Goal: Task Accomplishment & Management: Use online tool/utility

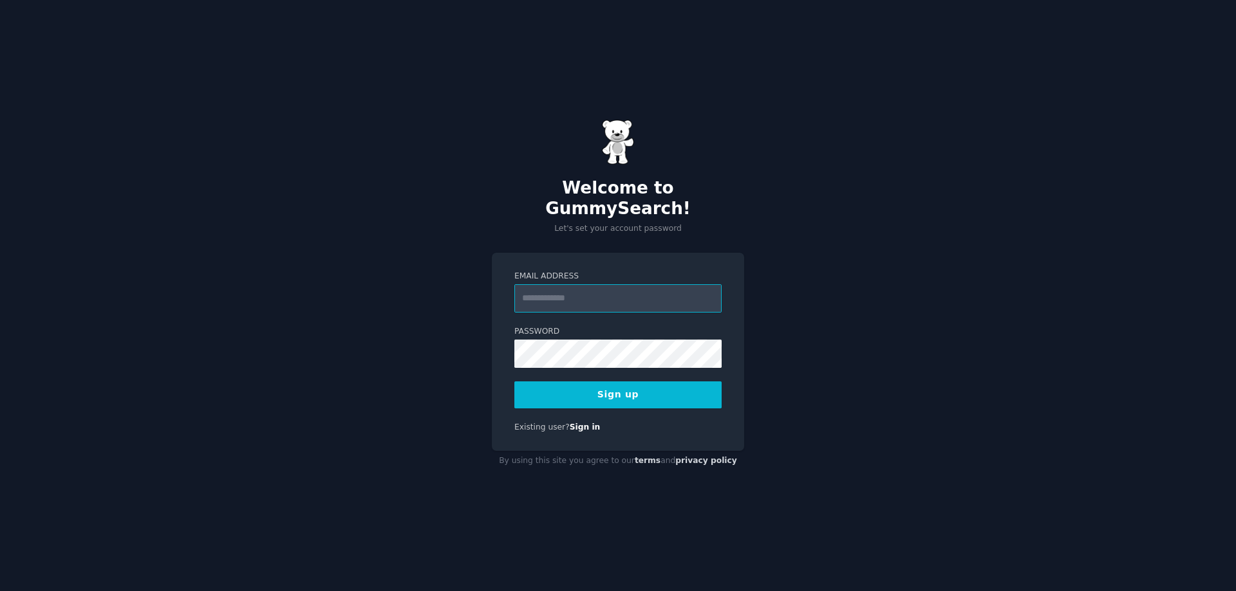
click at [545, 294] on input "Email Address" at bounding box center [617, 298] width 207 height 28
type input "**********"
click at [606, 384] on button "Sign up" at bounding box center [617, 395] width 207 height 27
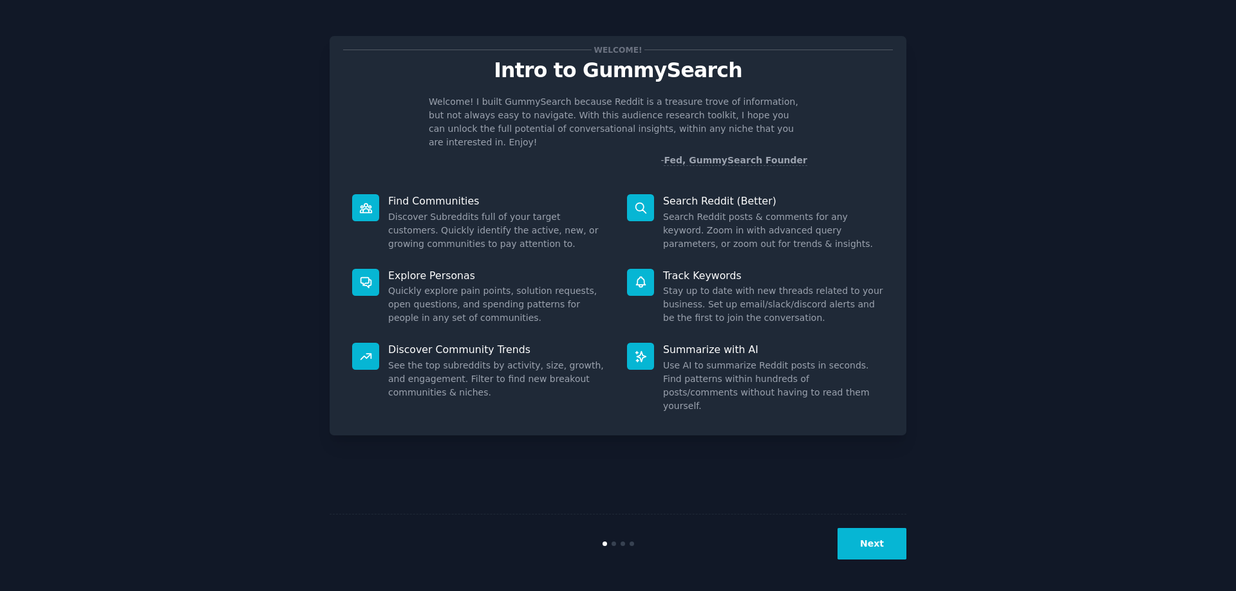
click at [863, 541] on button "Next" at bounding box center [871, 544] width 69 height 32
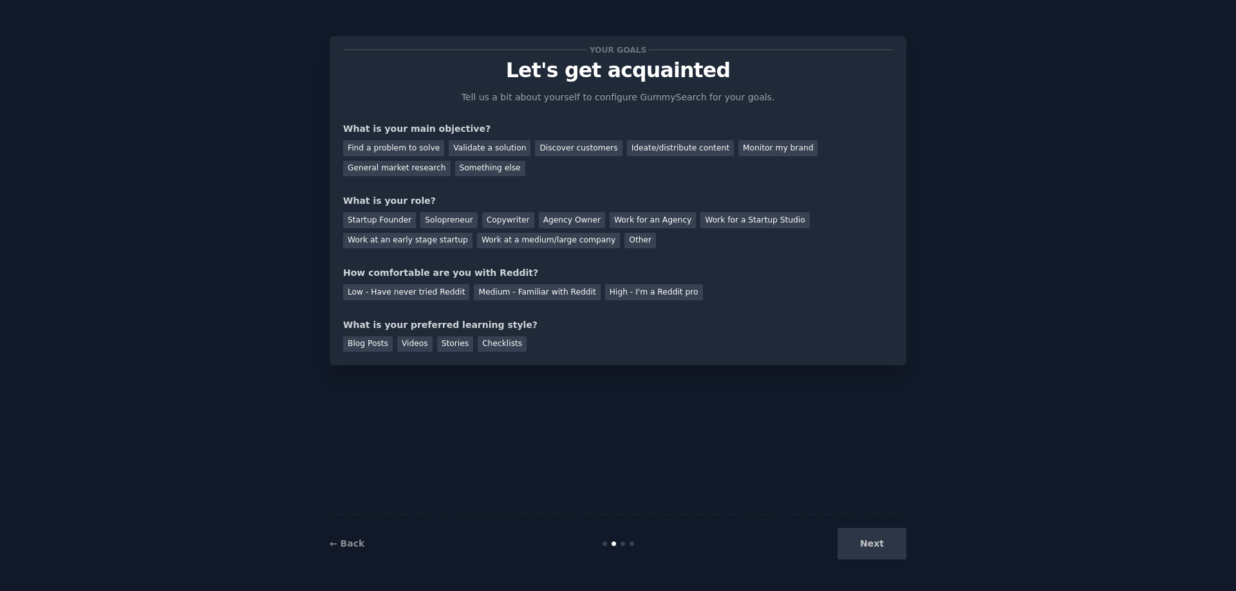
click at [863, 541] on div "Next" at bounding box center [810, 544] width 192 height 32
click at [554, 149] on div "Discover customers" at bounding box center [578, 148] width 87 height 16
click at [462, 148] on div "Validate a solution" at bounding box center [490, 148] width 82 height 16
click at [388, 155] on div "Find a problem to solve" at bounding box center [393, 148] width 101 height 16
click at [444, 222] on div "Solopreneur" at bounding box center [448, 220] width 57 height 16
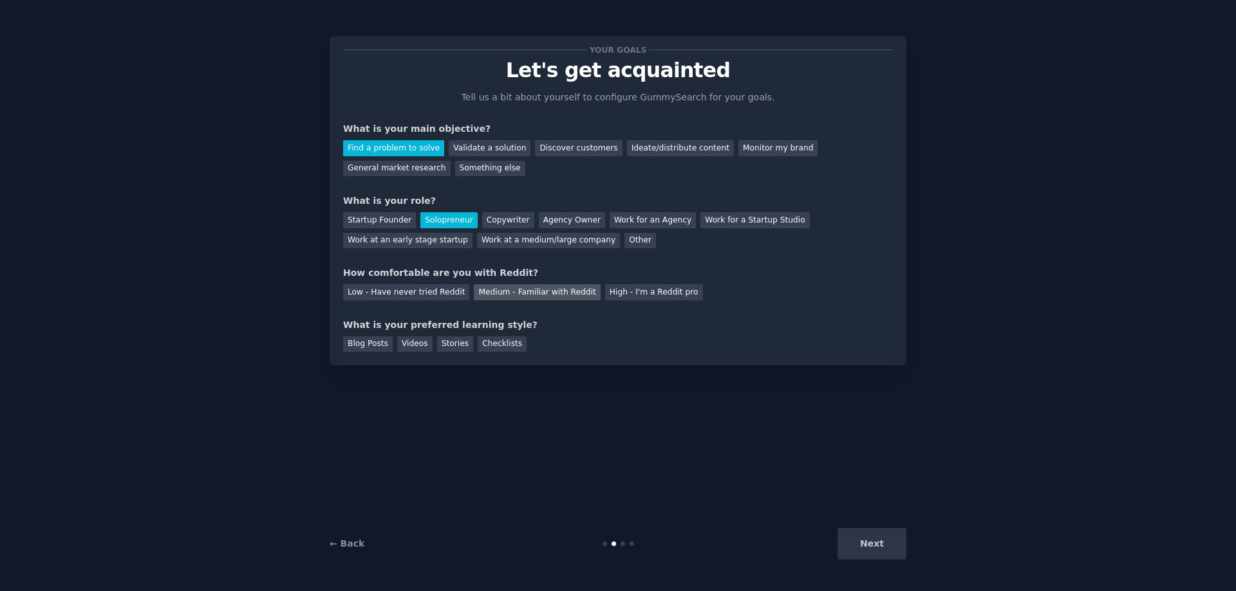
click at [510, 291] on div "Medium - Familiar with Reddit" at bounding box center [537, 292] width 126 height 16
click at [365, 347] on div "Blog Posts" at bounding box center [368, 345] width 50 height 16
click at [882, 551] on button "Next" at bounding box center [871, 544] width 69 height 32
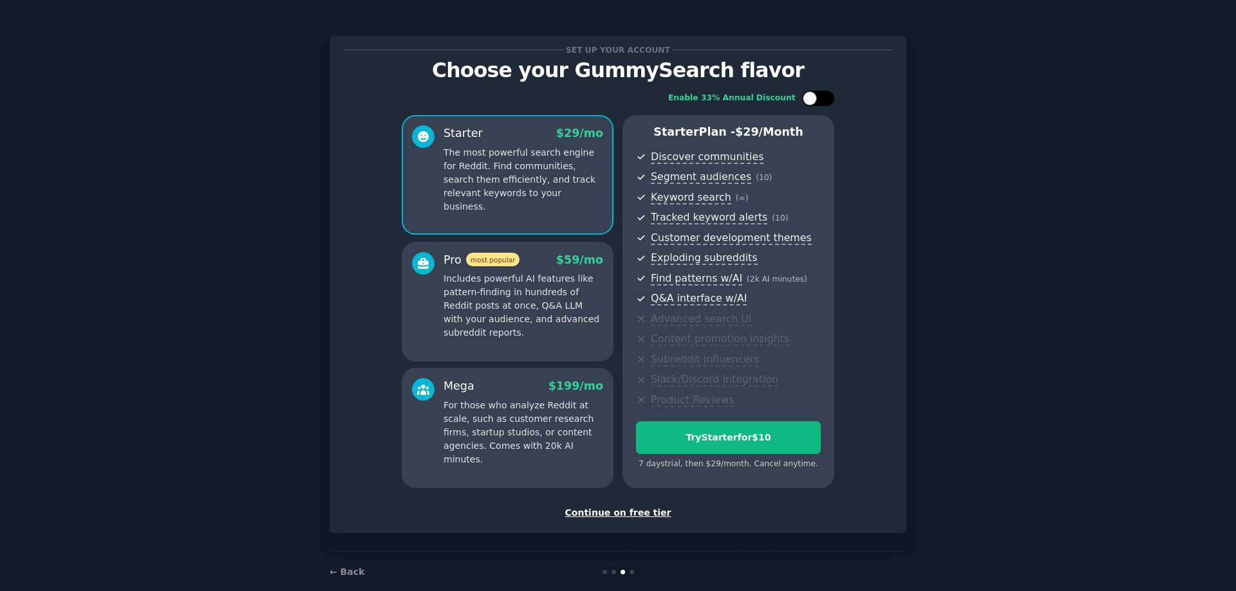
click at [815, 100] on div at bounding box center [810, 98] width 14 height 14
checkbox input "true"
click at [597, 508] on div "Continue on free tier" at bounding box center [618, 514] width 550 height 14
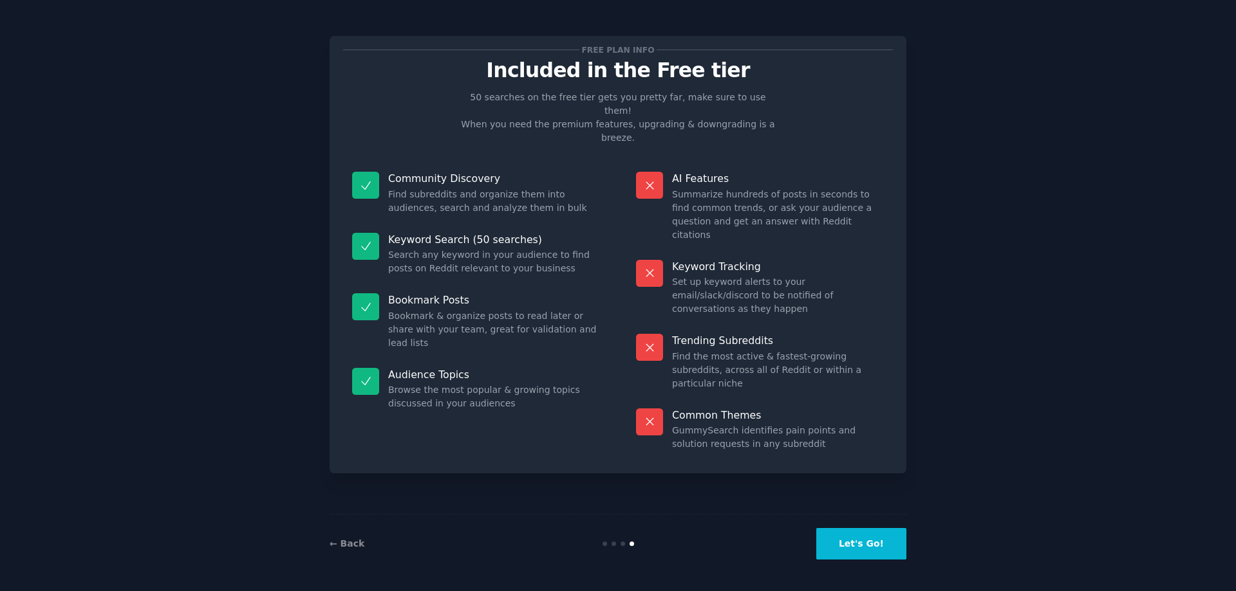
click at [851, 542] on button "Let's Go!" at bounding box center [861, 544] width 90 height 32
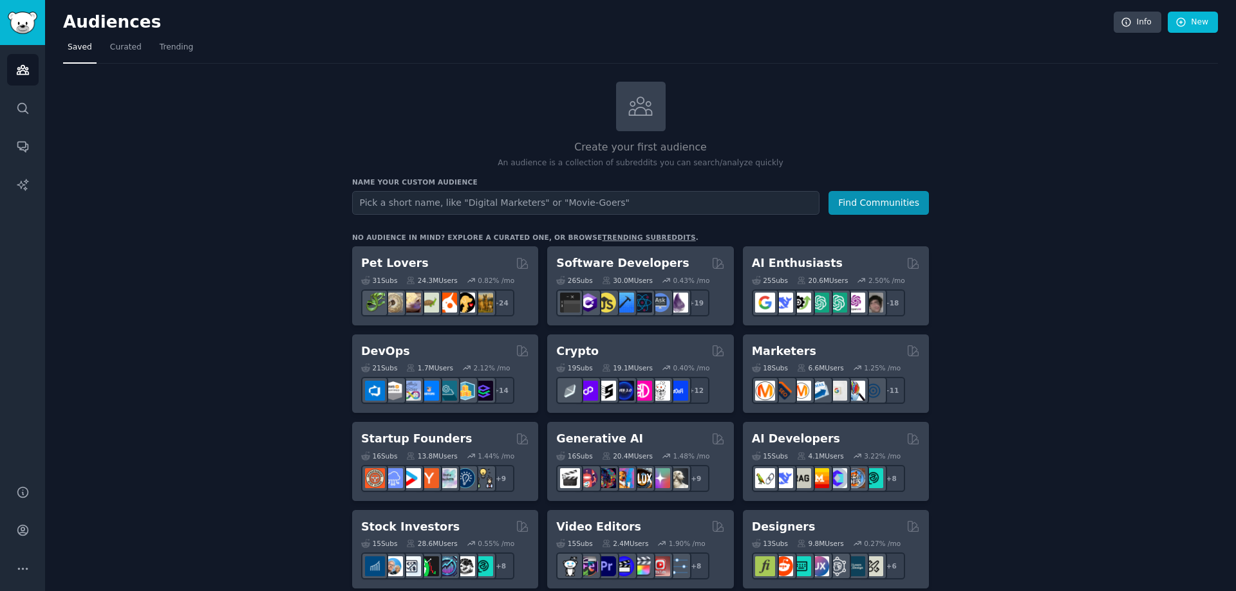
click at [413, 200] on input "text" at bounding box center [585, 203] width 467 height 24
type input "keksausstecher"
click at [894, 201] on button "Find Communities" at bounding box center [878, 203] width 100 height 24
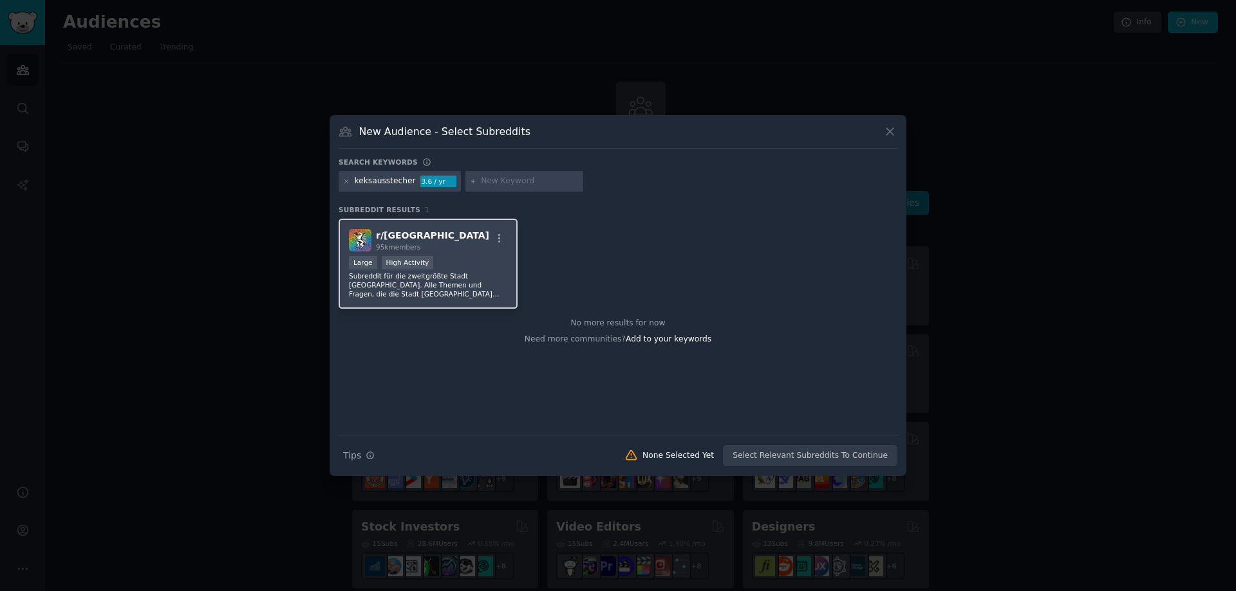
click at [448, 281] on p "Subreddit für die zweitgrößte Stadt Österreichs. Alle Themen und Fragen, die di…" at bounding box center [428, 285] width 158 height 27
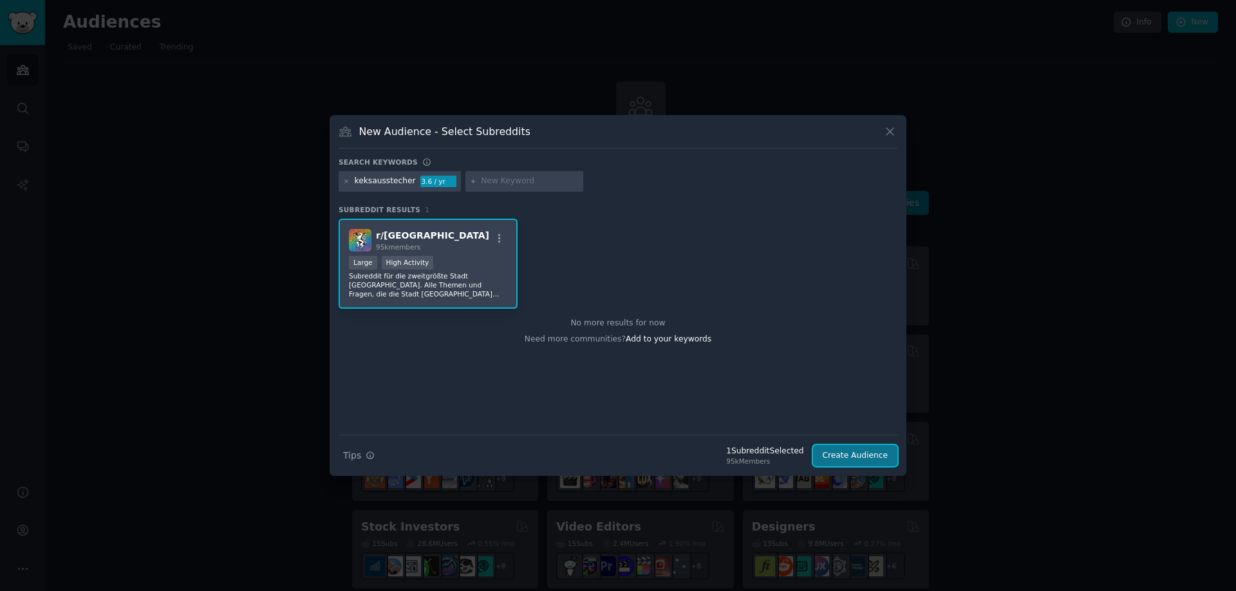
click at [848, 456] on button "Create Audience" at bounding box center [855, 456] width 85 height 22
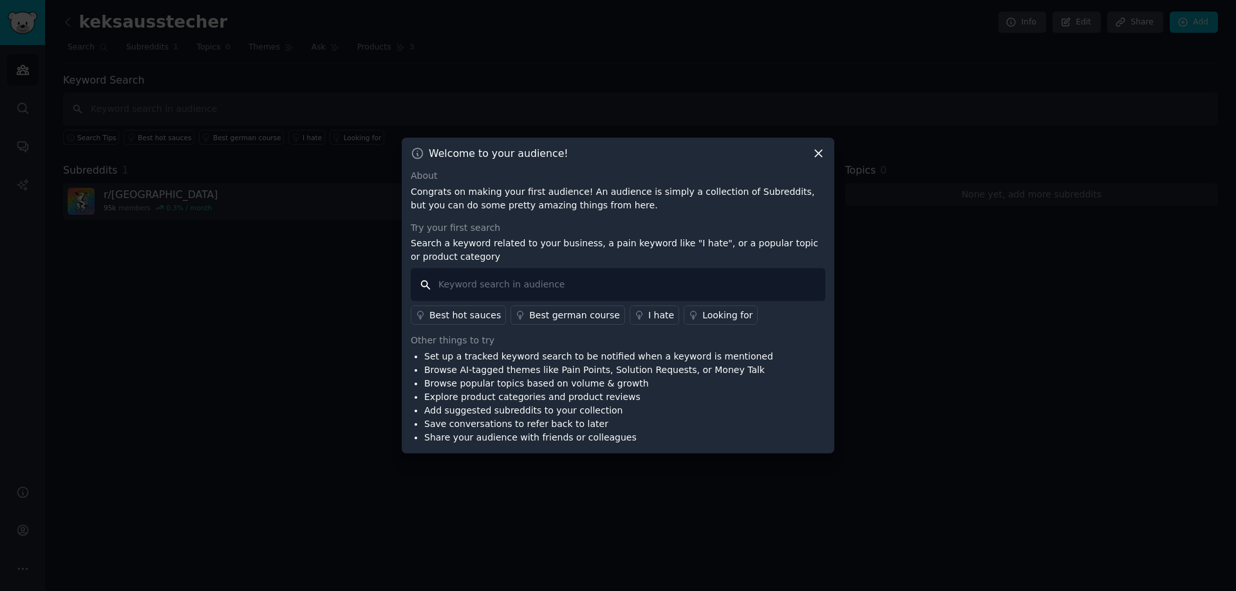
click at [557, 286] on input "text" at bounding box center [618, 284] width 414 height 33
type input "keksausstecher"
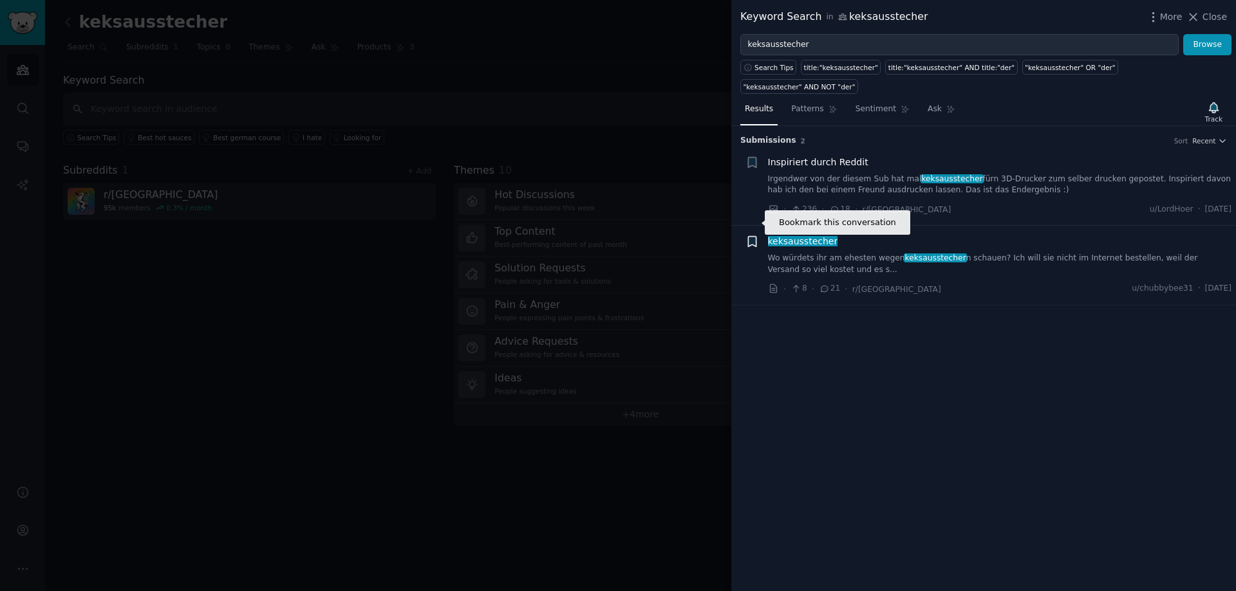
click at [756, 237] on icon "button" at bounding box center [752, 242] width 8 height 10
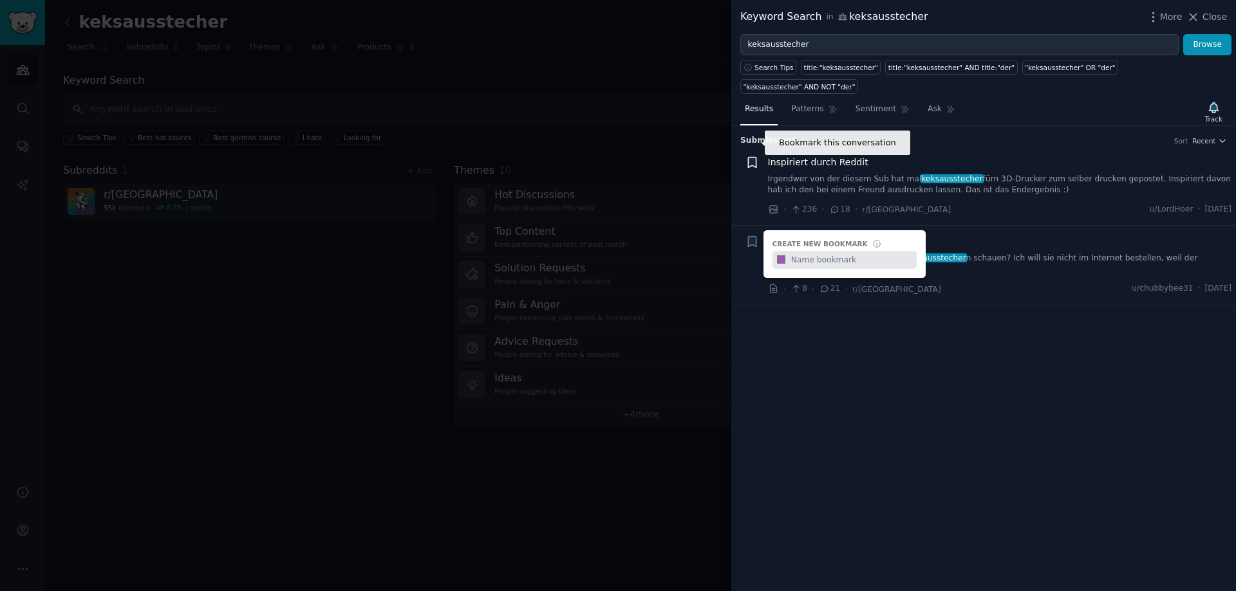
click at [747, 156] on icon "button" at bounding box center [752, 163] width 14 height 14
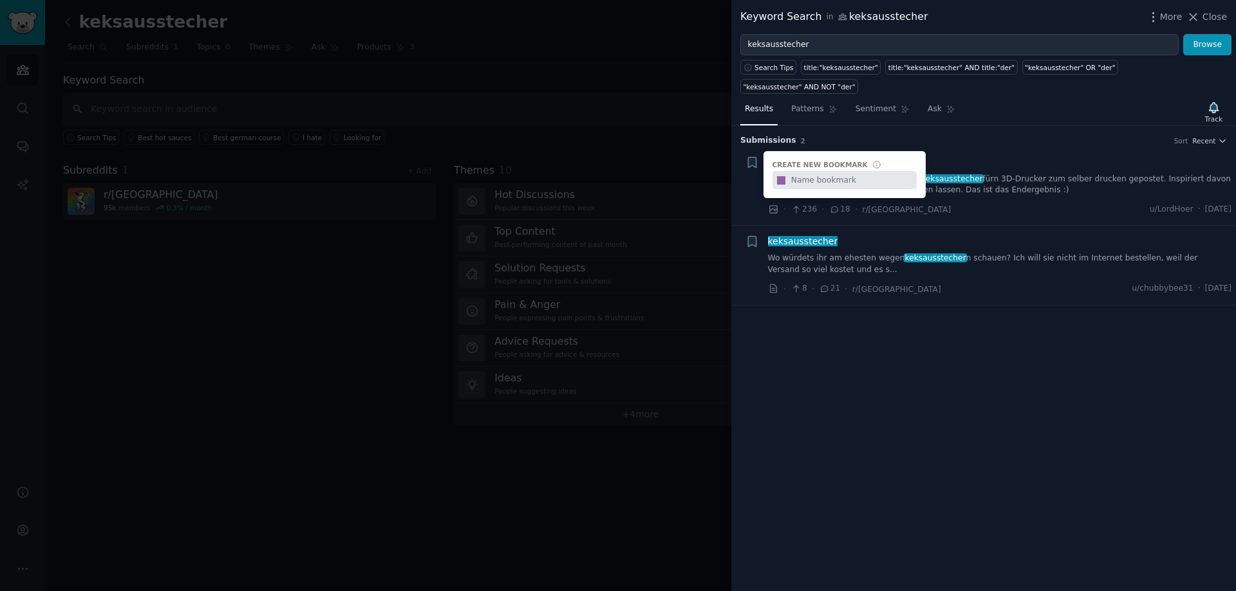
click at [750, 168] on div "Reddit image submission Bookmark this conversation + Create new bookmark #9b59b6" at bounding box center [752, 186] width 14 height 61
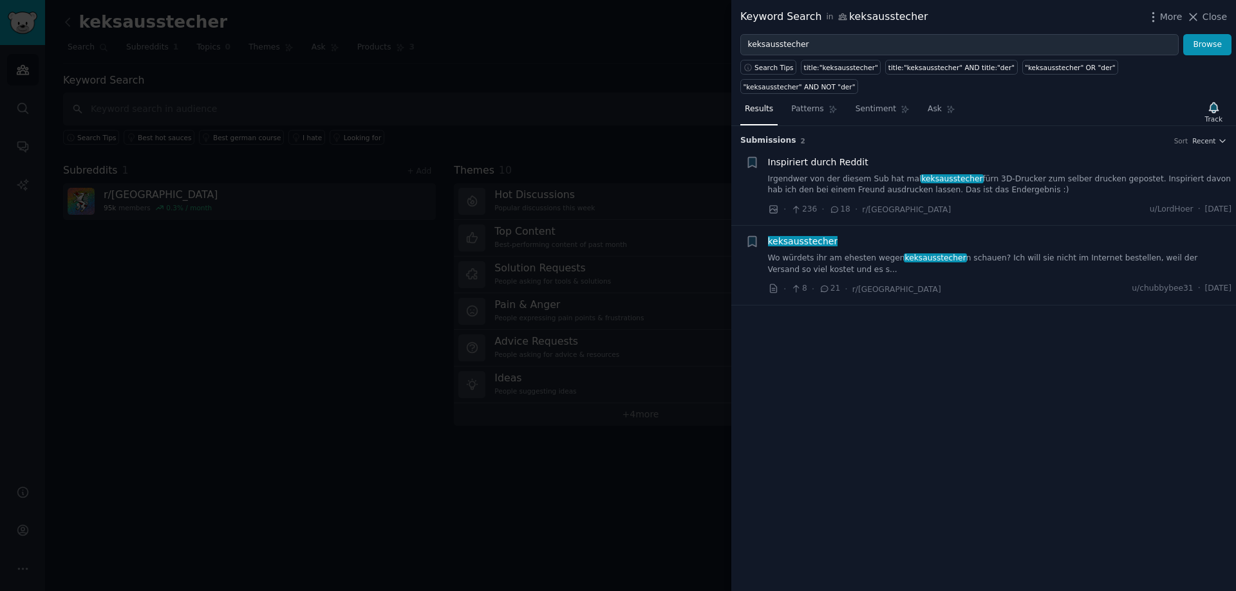
click at [850, 174] on link "Irgendwer von der diesem Sub hat mal keksausstecher fürn 3D-Drucker zum selber …" at bounding box center [1000, 185] width 464 height 23
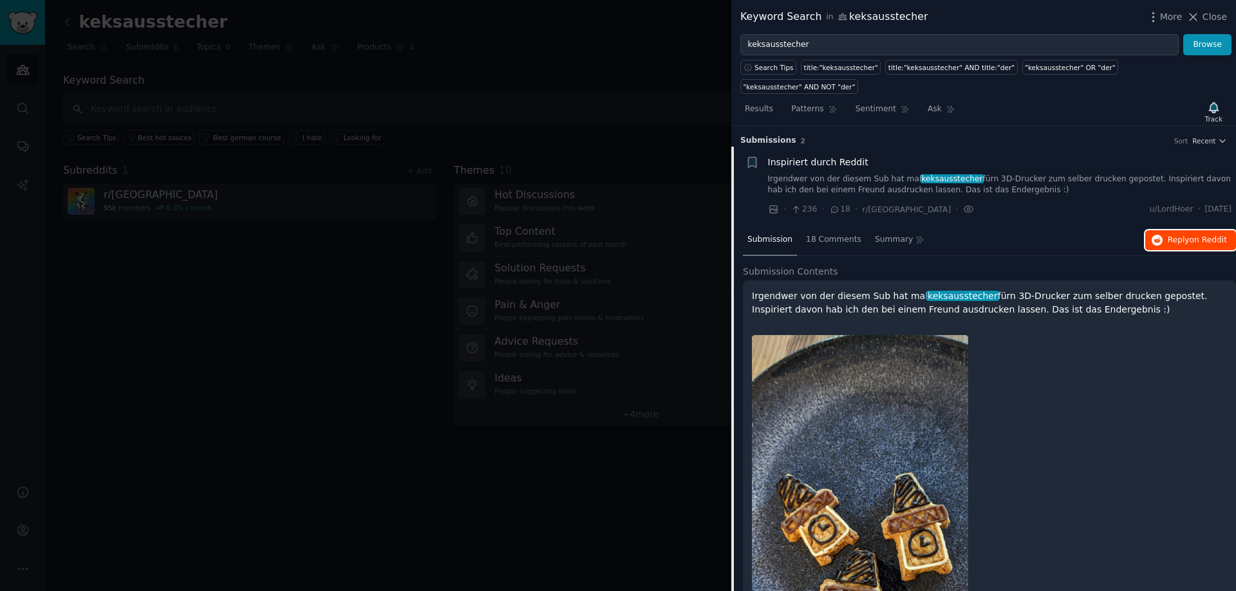
click at [1163, 235] on icon "button" at bounding box center [1157, 241] width 12 height 12
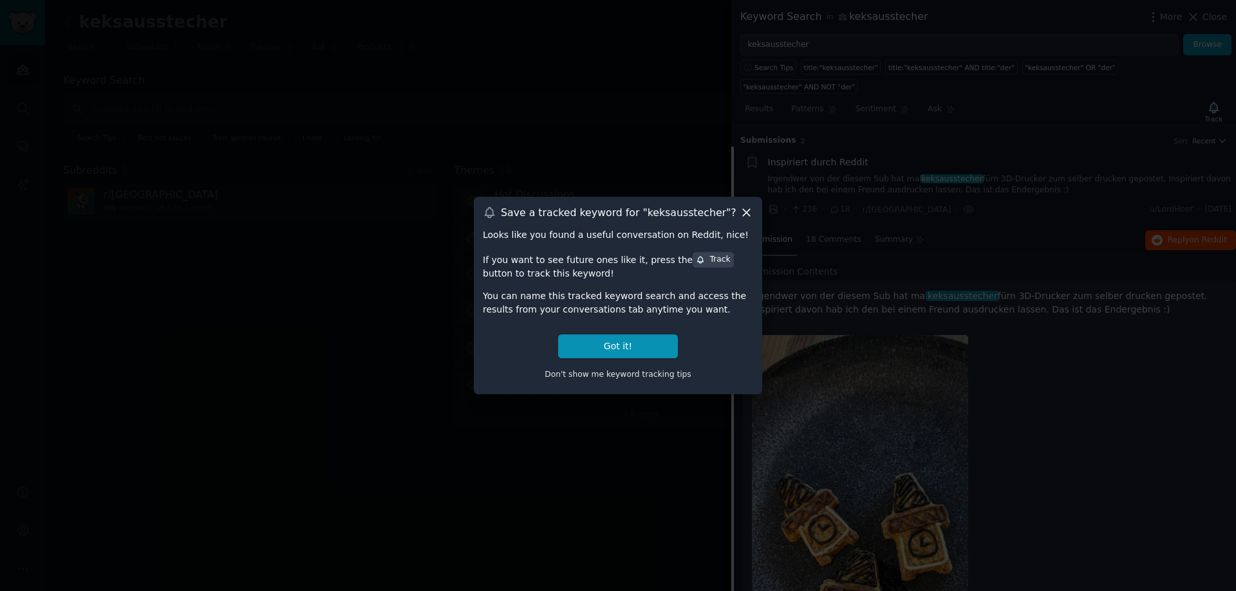
click at [742, 207] on icon at bounding box center [747, 213] width 14 height 14
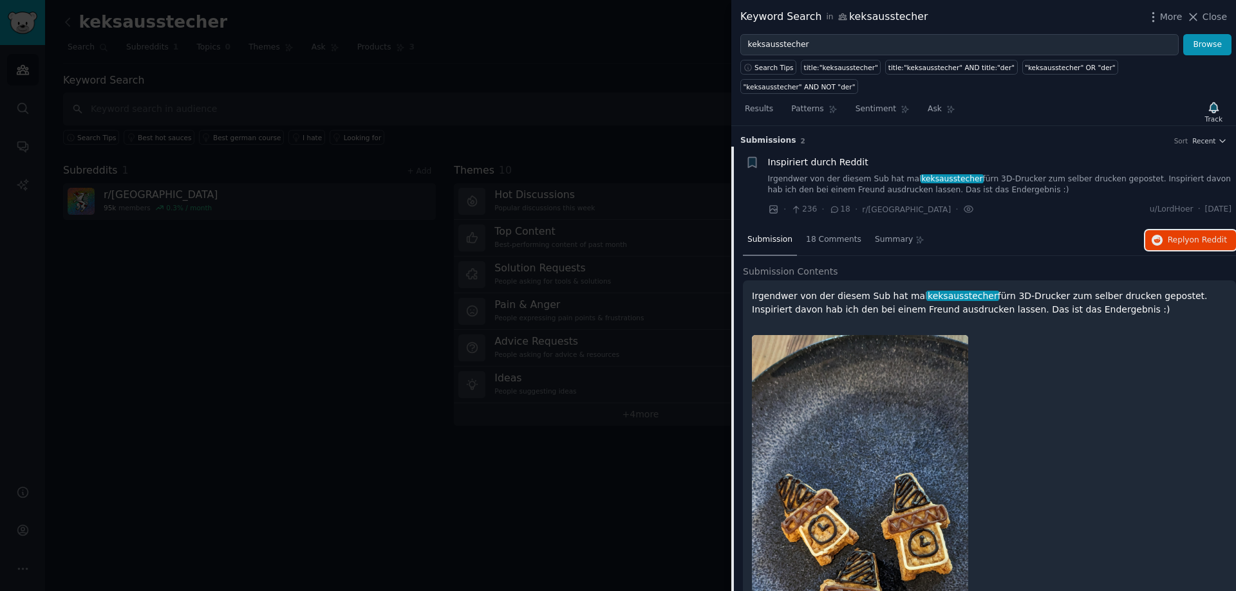
scroll to position [221, 0]
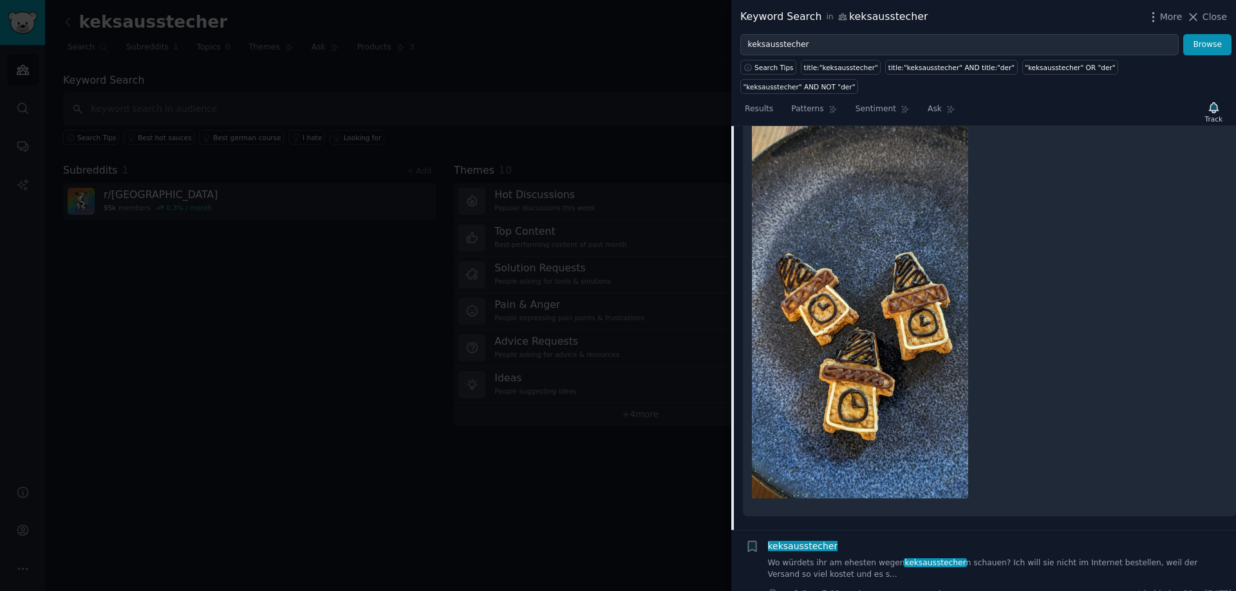
click at [880, 558] on link "Wo würdets ihr am ehesten wegen keksausstecher n schauen? Ich will sie nicht im…" at bounding box center [1000, 569] width 464 height 23
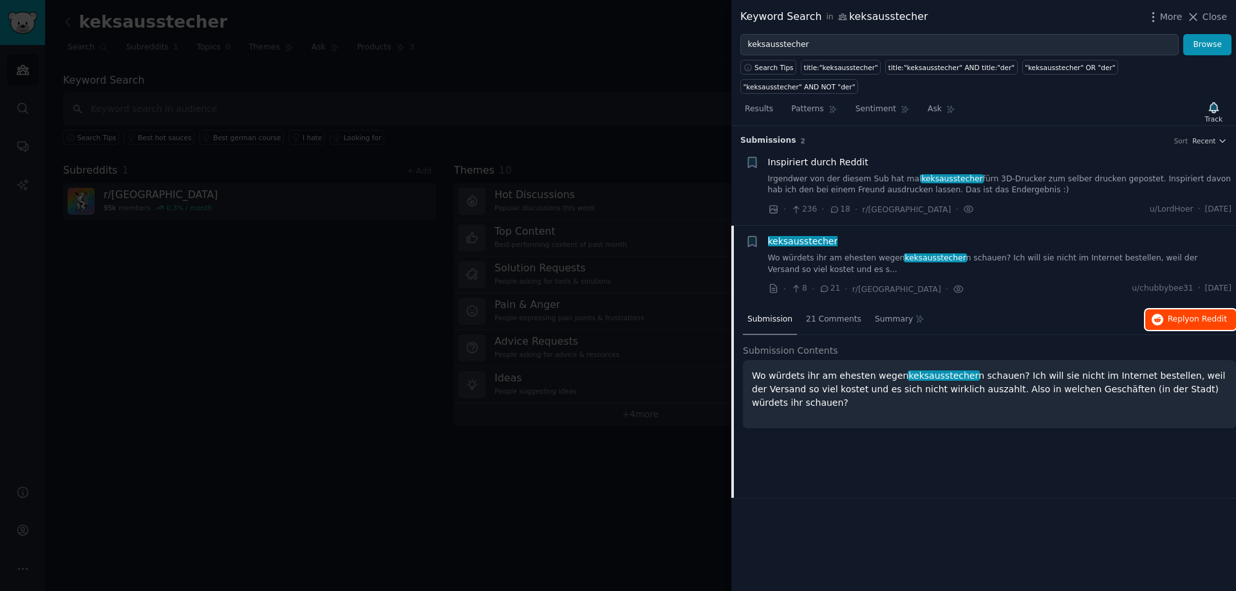
click at [1169, 314] on span "Reply on Reddit" at bounding box center [1197, 320] width 59 height 12
click at [673, 89] on div at bounding box center [618, 295] width 1236 height 591
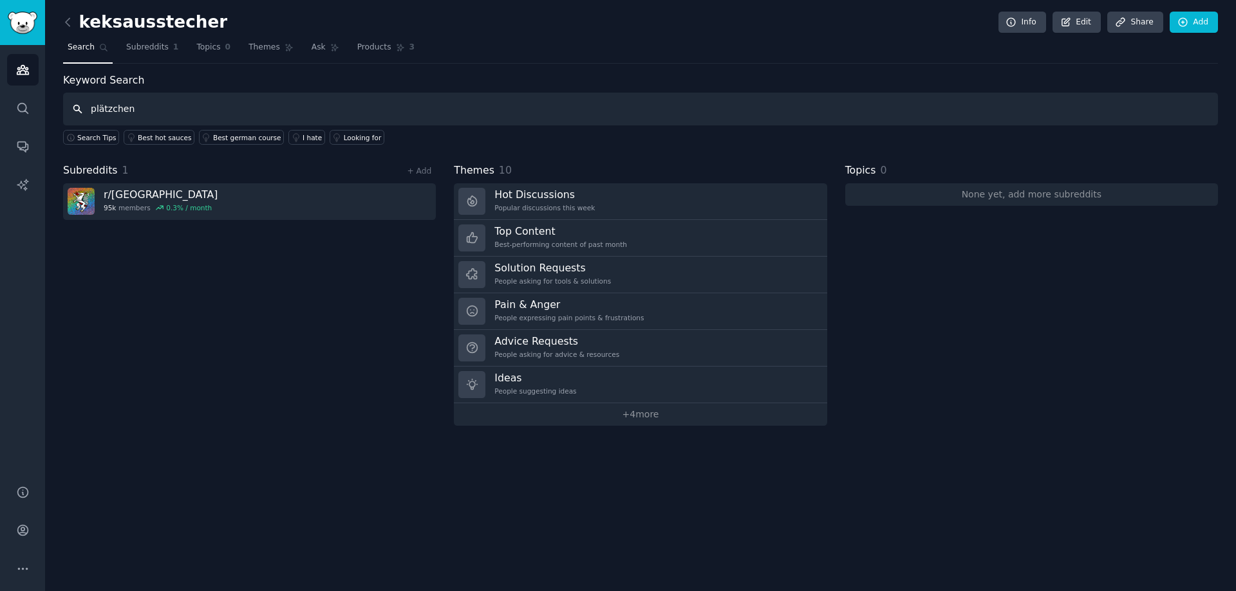
type input "plätzchen"
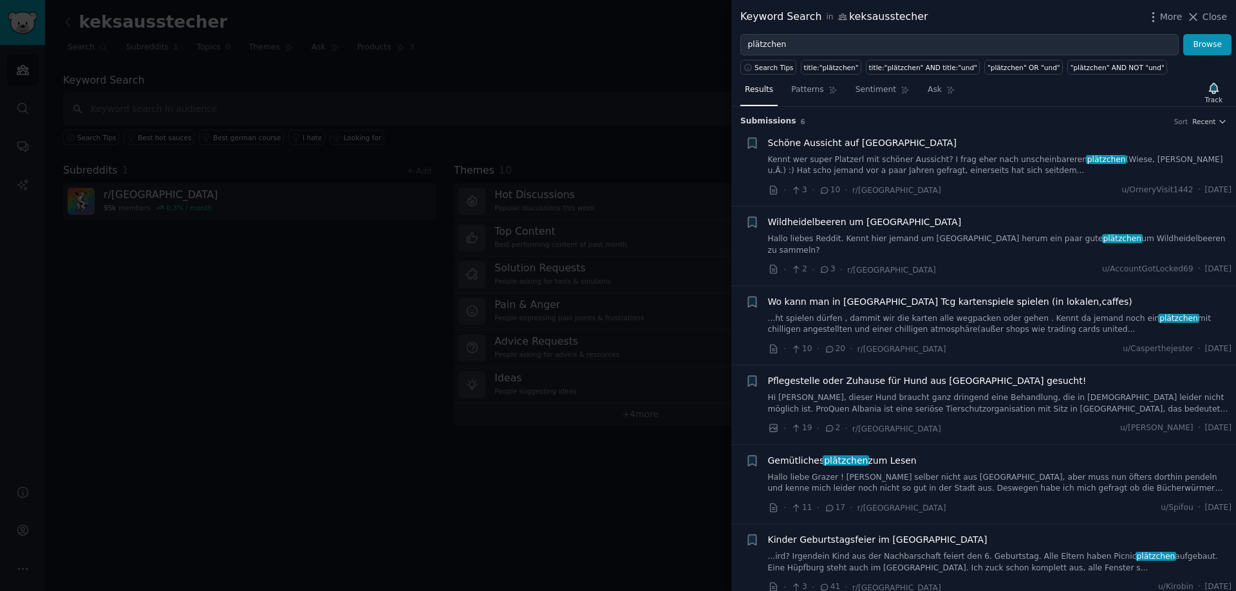
click at [619, 84] on div at bounding box center [618, 295] width 1236 height 591
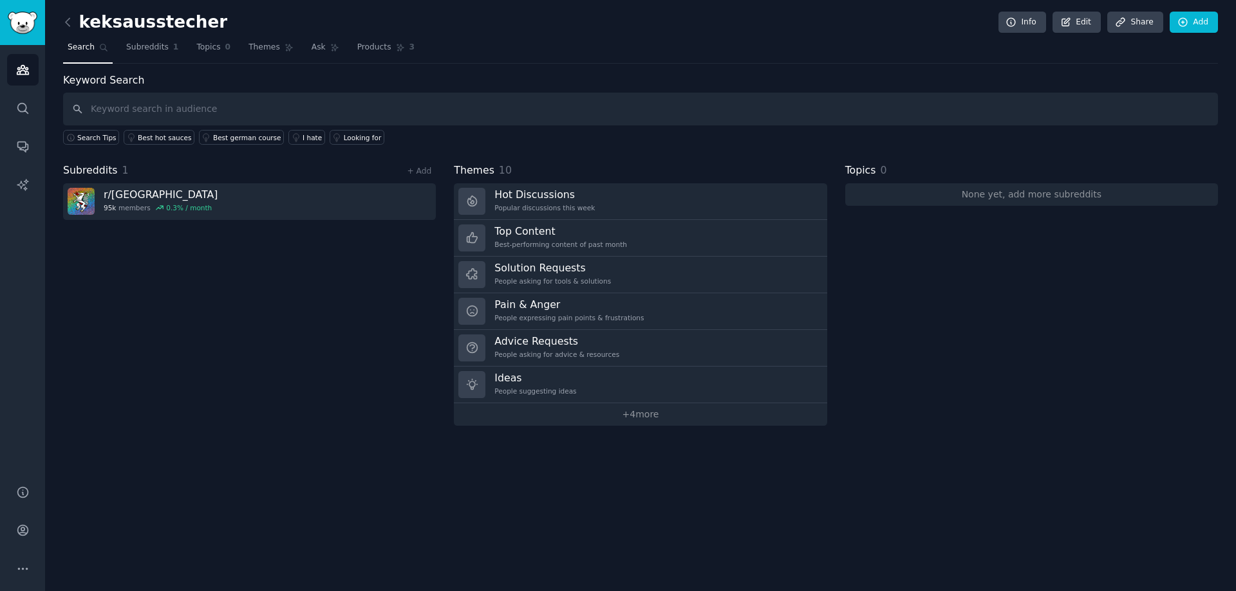
click at [97, 52] on link "Search" at bounding box center [88, 50] width 50 height 26
click at [25, 111] on icon "Sidebar" at bounding box center [22, 108] width 10 height 10
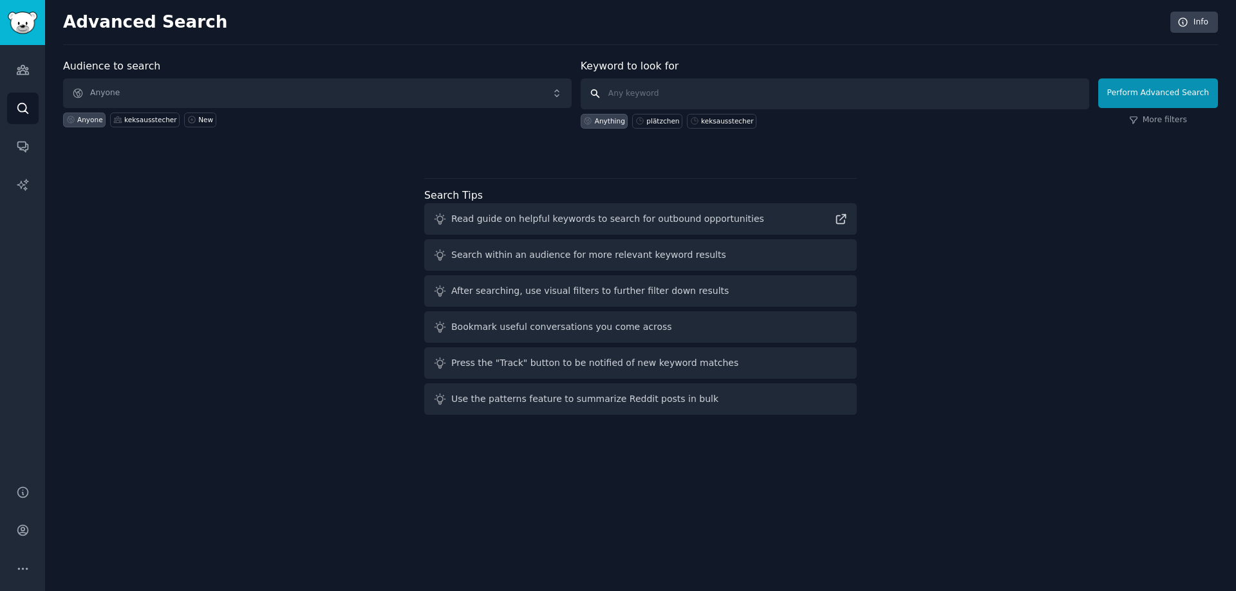
click at [651, 95] on input "text" at bounding box center [835, 94] width 508 height 31
type input "plätzchen"
click at [1155, 92] on button "Perform Advanced Search" at bounding box center [1158, 94] width 120 height 30
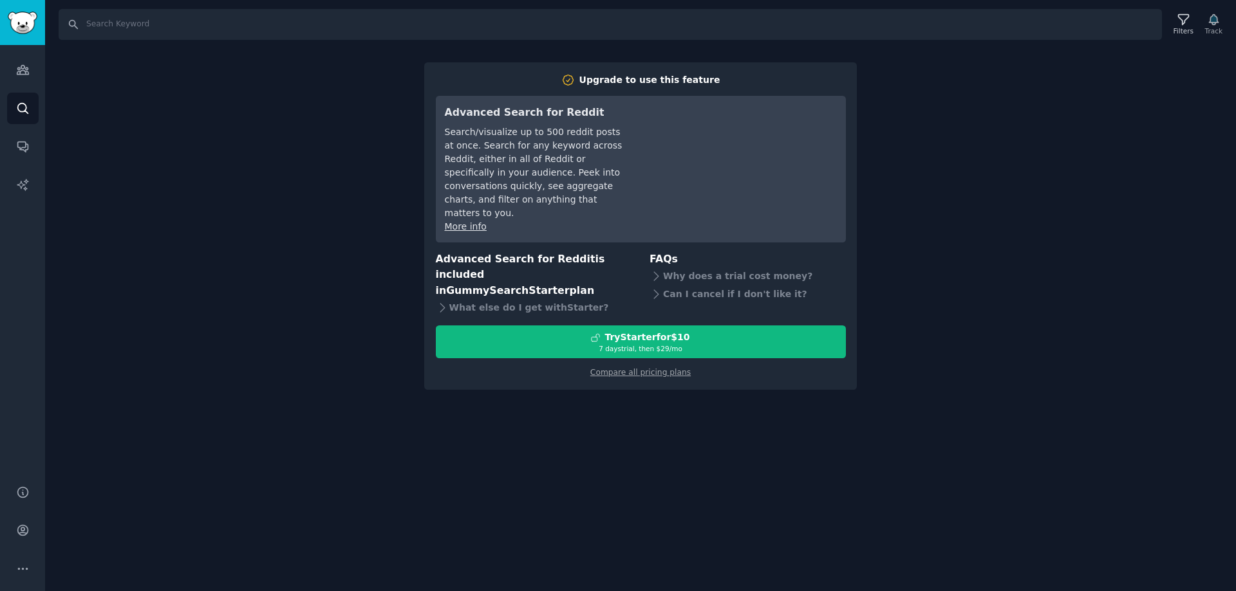
click at [1103, 106] on div "Search Filters Track Upgrade to use this feature Advanced Search for Reddit Sea…" at bounding box center [640, 295] width 1191 height 591
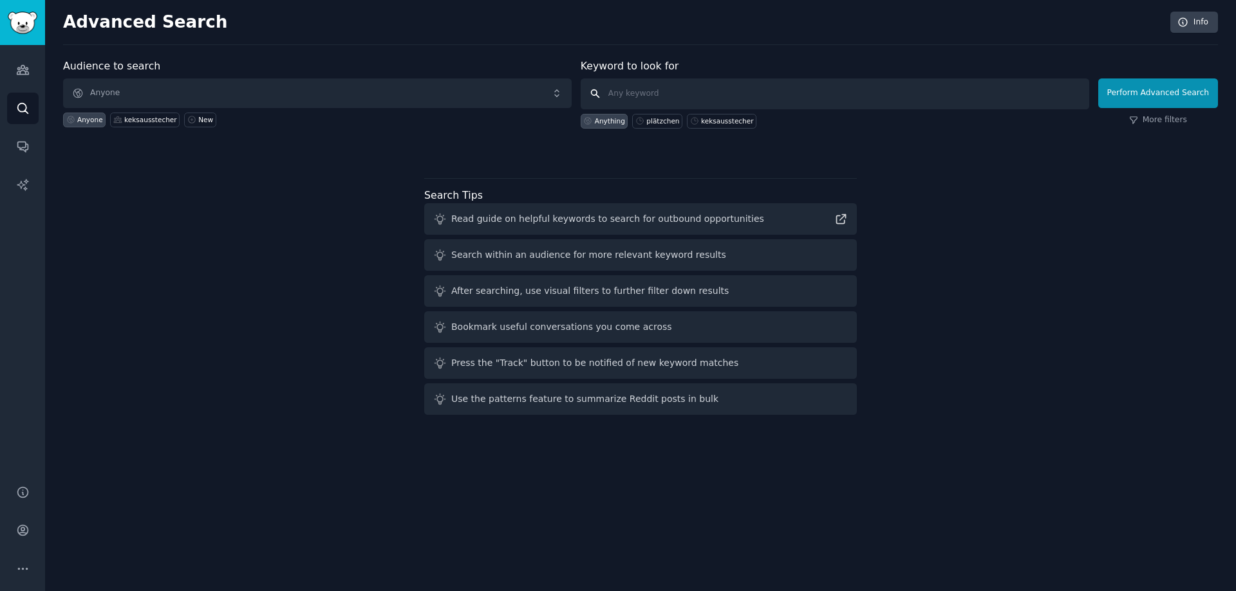
click at [810, 95] on input "text" at bounding box center [835, 94] width 508 height 31
click at [656, 120] on div "plätzchen" at bounding box center [662, 120] width 33 height 9
type input "plätzchen"
click at [26, 144] on icon "Sidebar" at bounding box center [22, 147] width 10 height 10
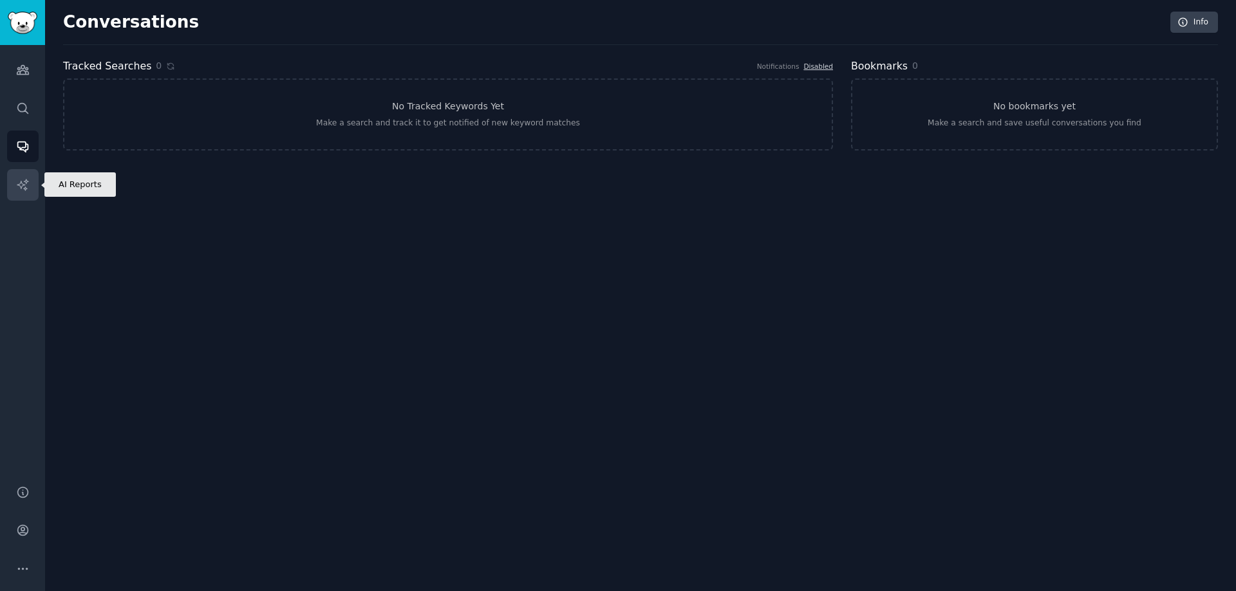
click at [30, 188] on link "AI Reports" at bounding box center [23, 185] width 32 height 32
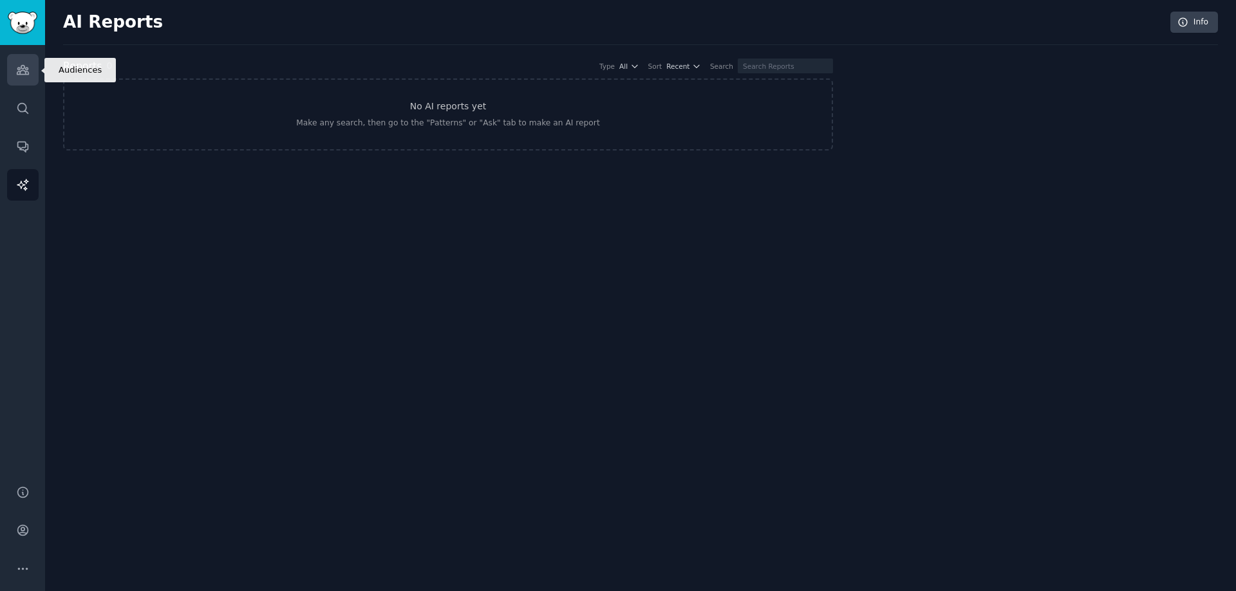
click at [29, 78] on link "Audiences" at bounding box center [23, 70] width 32 height 32
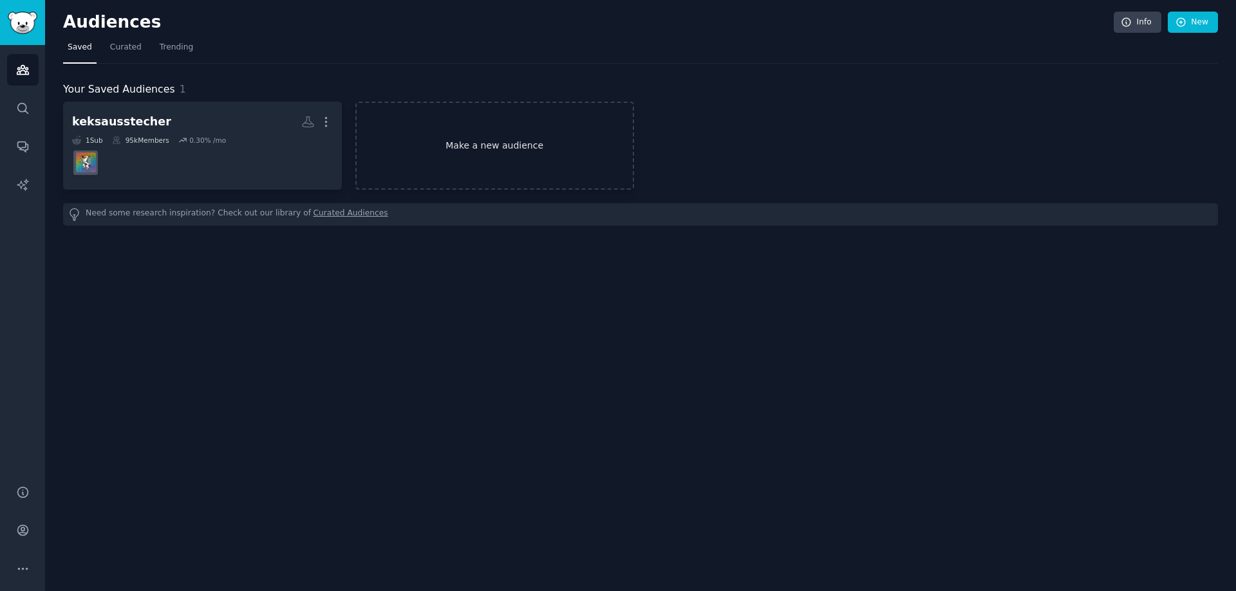
click at [512, 164] on link "Make a new audience" at bounding box center [494, 146] width 279 height 88
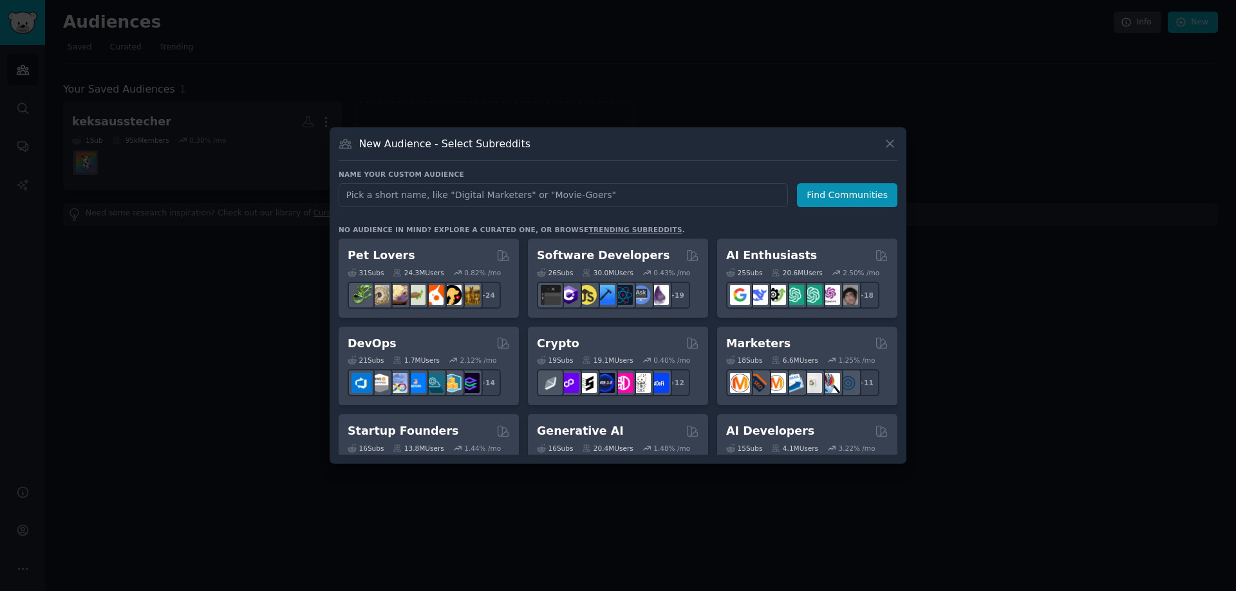
click at [560, 192] on input "text" at bounding box center [563, 195] width 449 height 24
type input "plätzchen"
click at [884, 198] on button "Find Communities" at bounding box center [847, 195] width 100 height 24
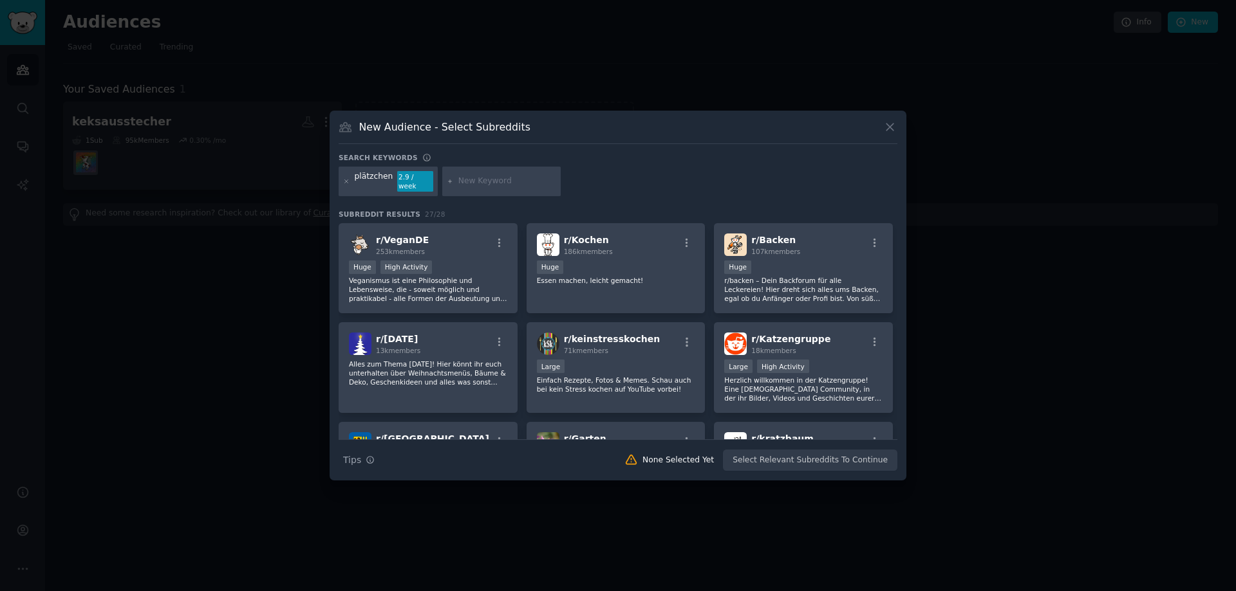
click at [368, 250] on img at bounding box center [360, 245] width 23 height 23
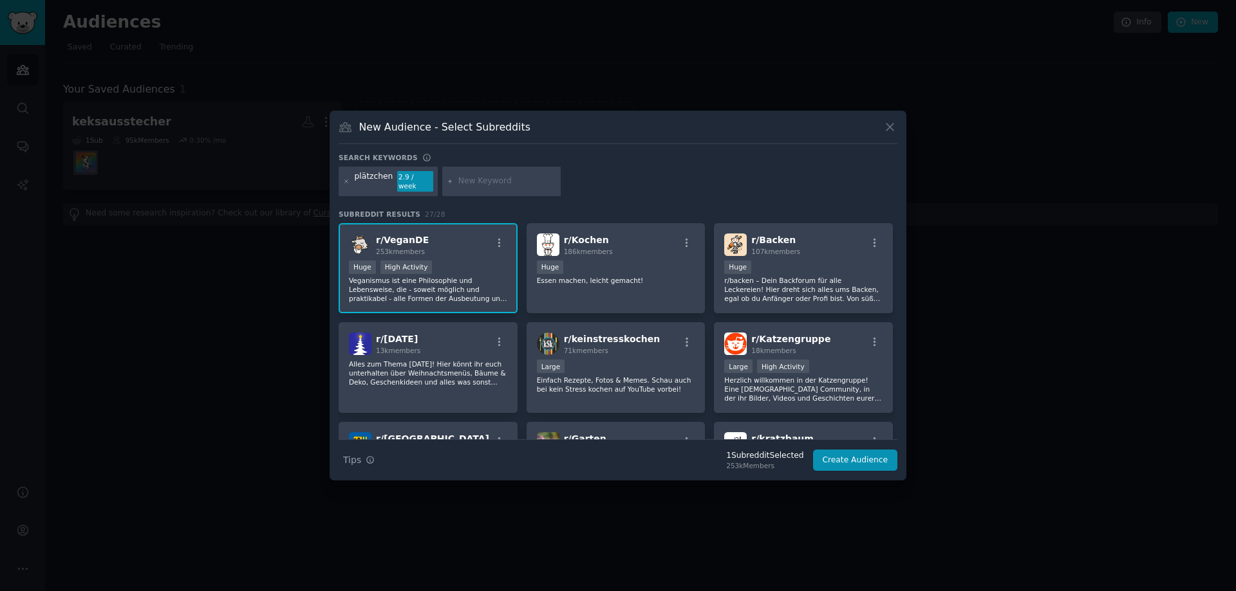
click at [461, 248] on div "r/ VeganDE 253k members" at bounding box center [428, 245] width 158 height 23
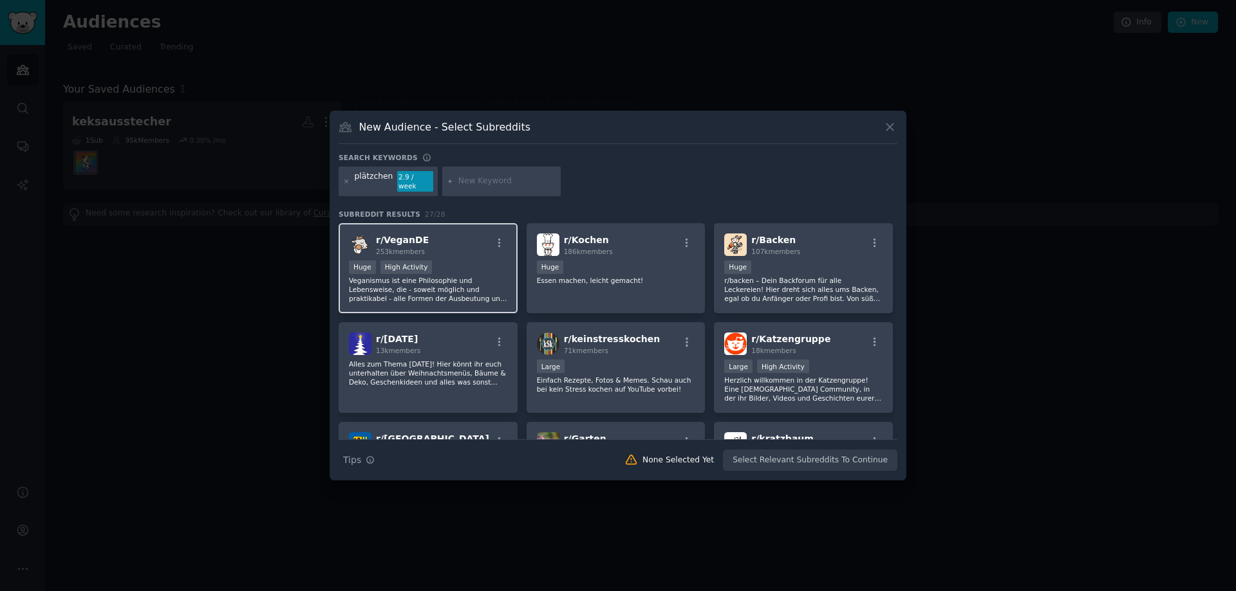
click at [445, 265] on div "Huge High Activity" at bounding box center [428, 269] width 158 height 16
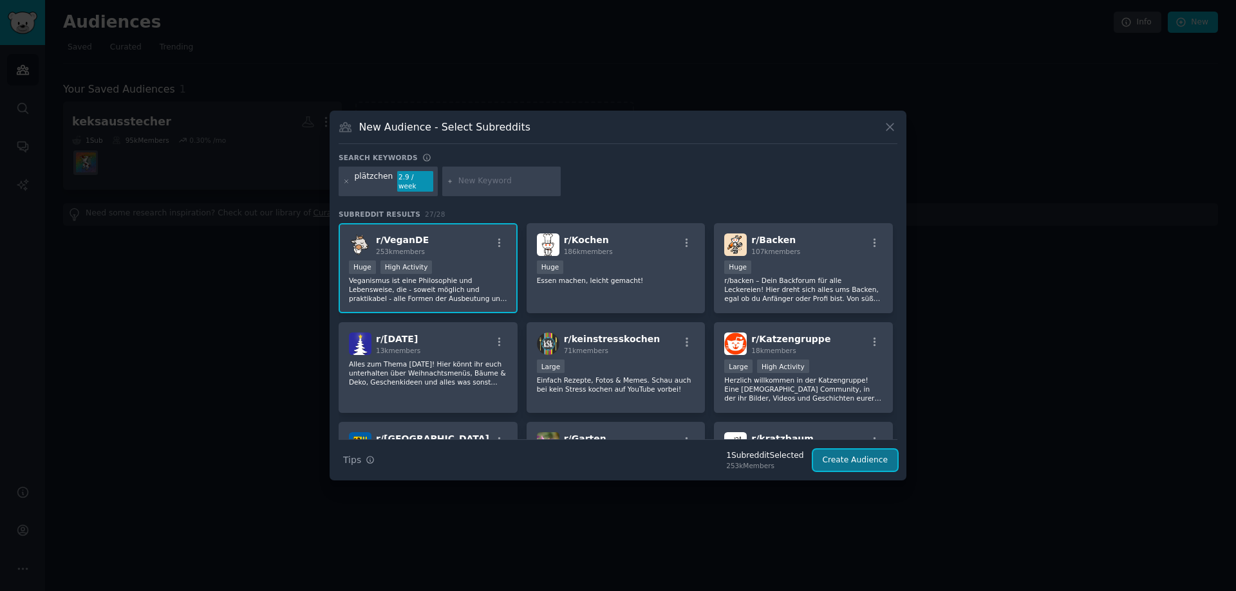
click at [855, 454] on button "Create Audience" at bounding box center [855, 461] width 85 height 22
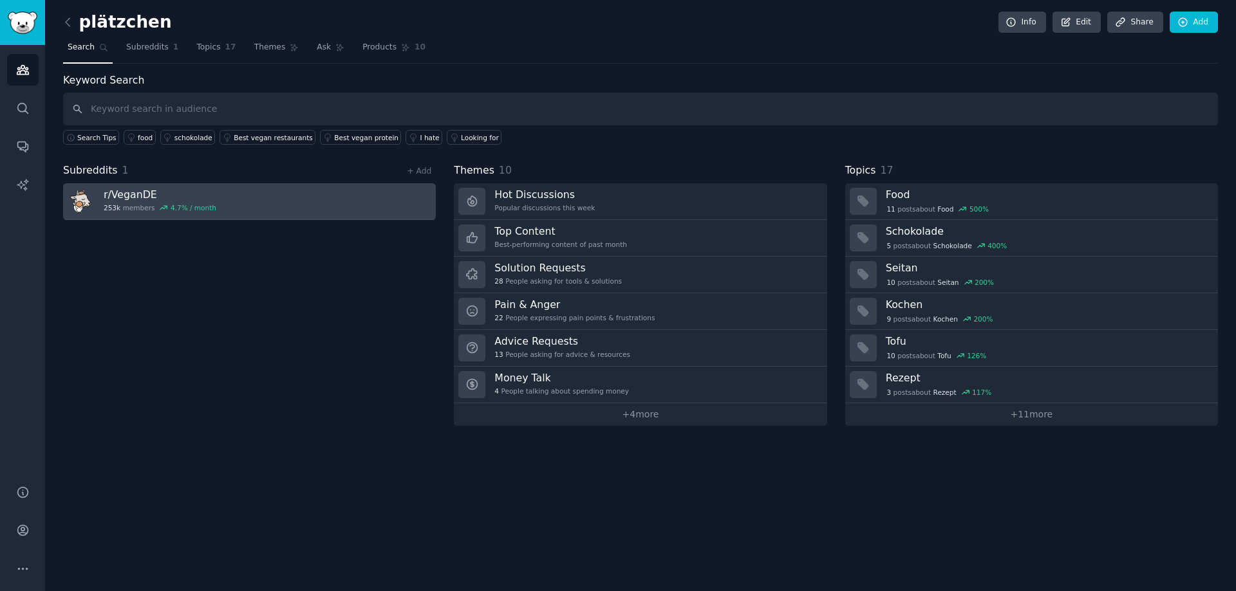
click at [163, 204] on span "4.7 % / month" at bounding box center [187, 207] width 57 height 9
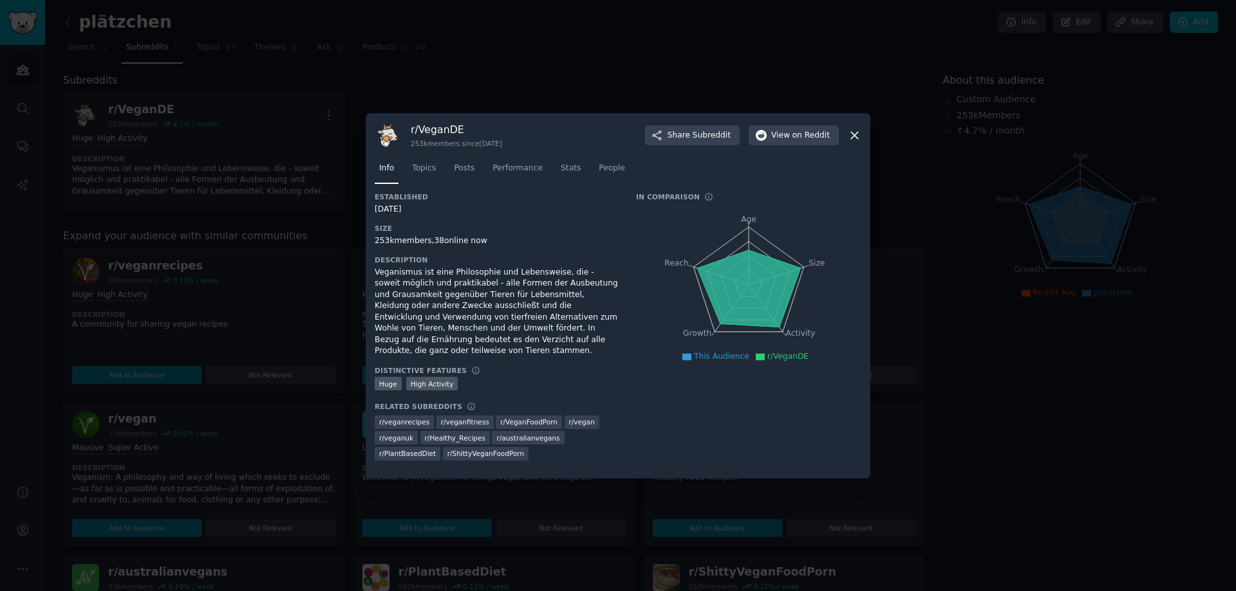
click at [857, 142] on icon at bounding box center [855, 136] width 14 height 14
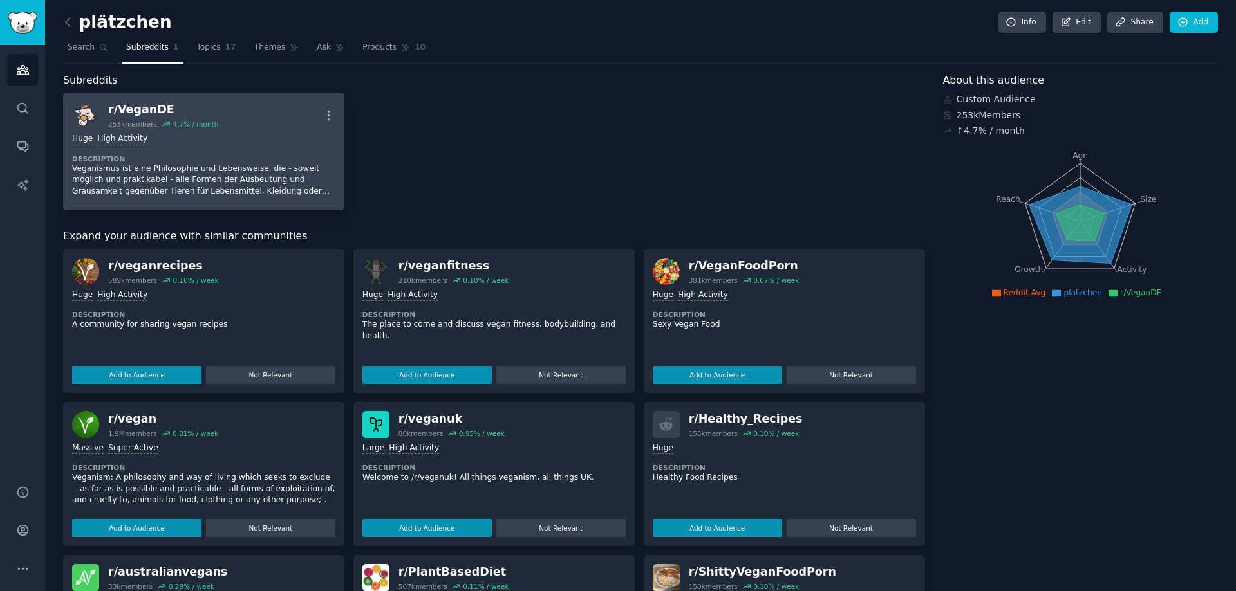
click at [192, 137] on div "Huge High Activity" at bounding box center [203, 139] width 263 height 12
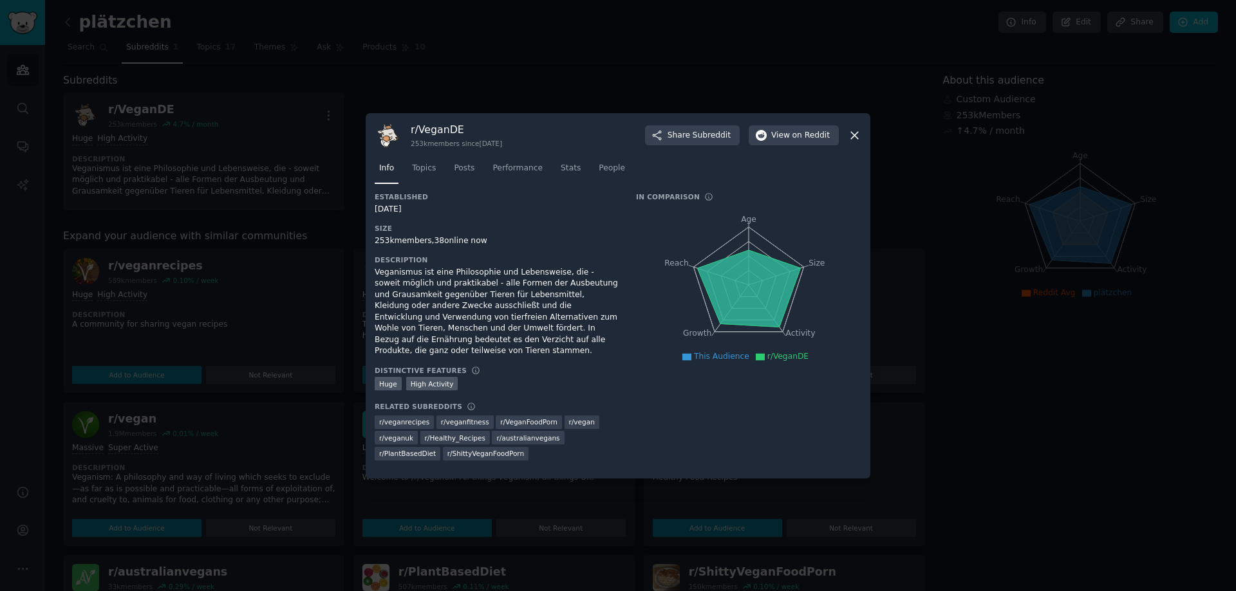
click at [852, 136] on icon at bounding box center [855, 136] width 14 height 14
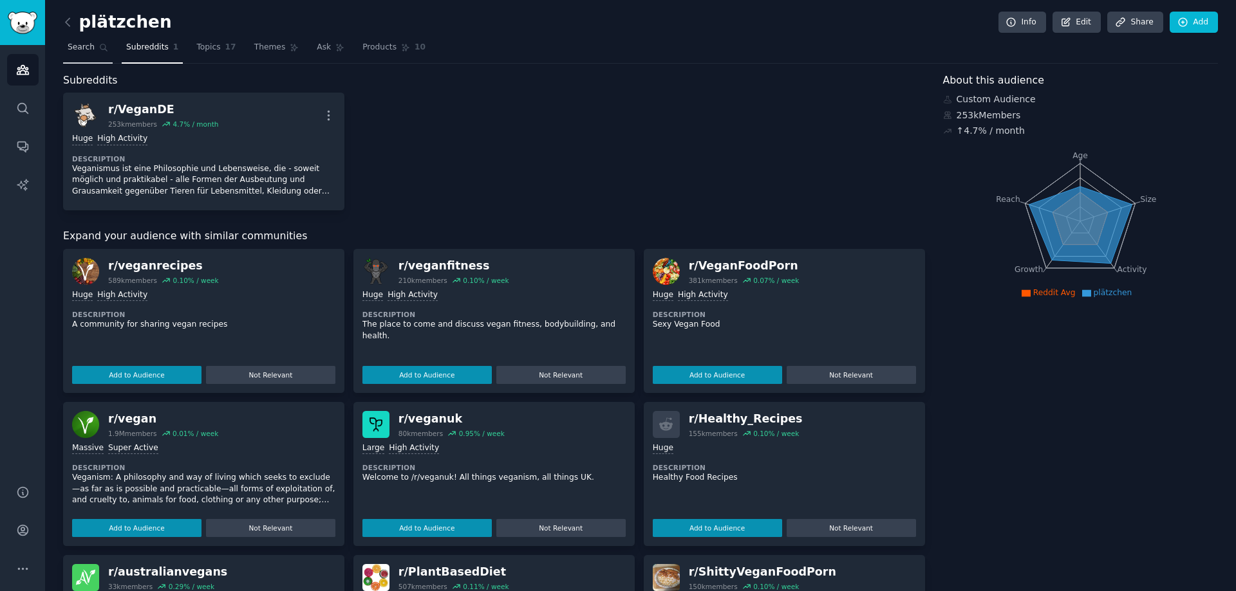
click at [68, 55] on link "Search" at bounding box center [88, 50] width 50 height 26
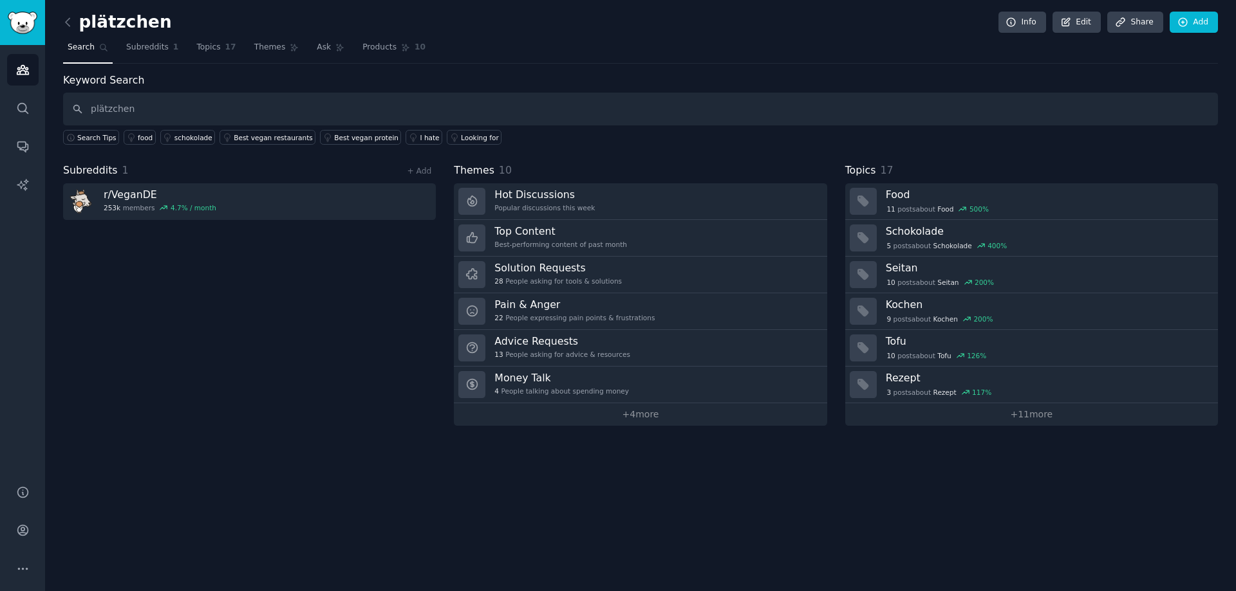
type input "plätzchen"
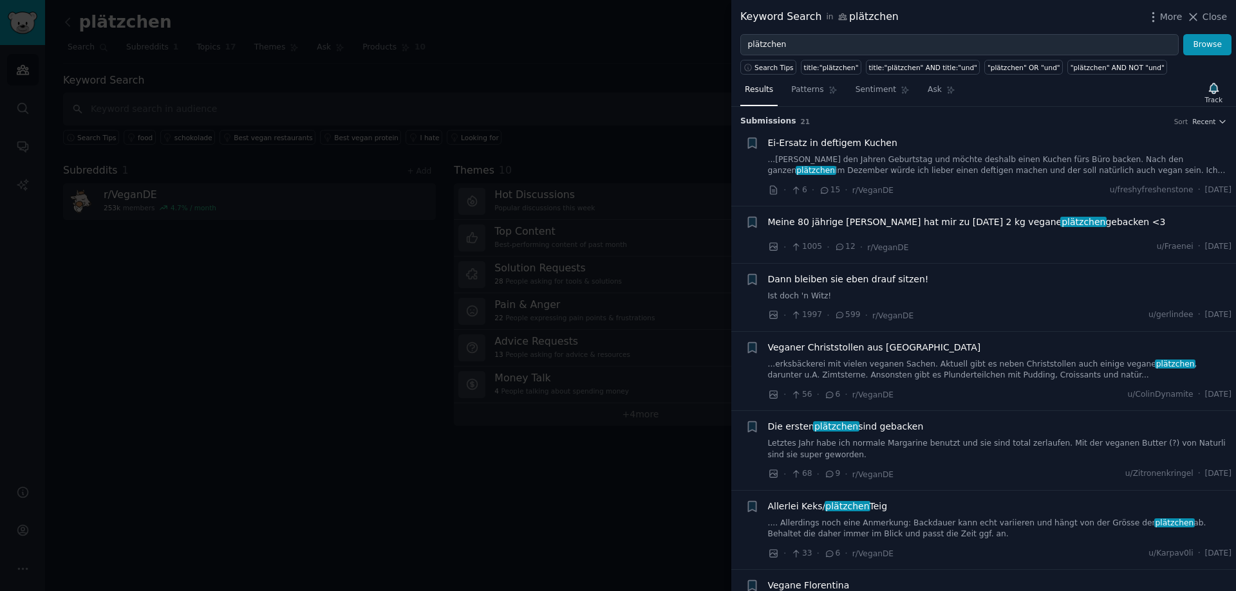
click at [819, 143] on span "Ei-Ersatz in deftigem Kuchen" at bounding box center [832, 143] width 129 height 14
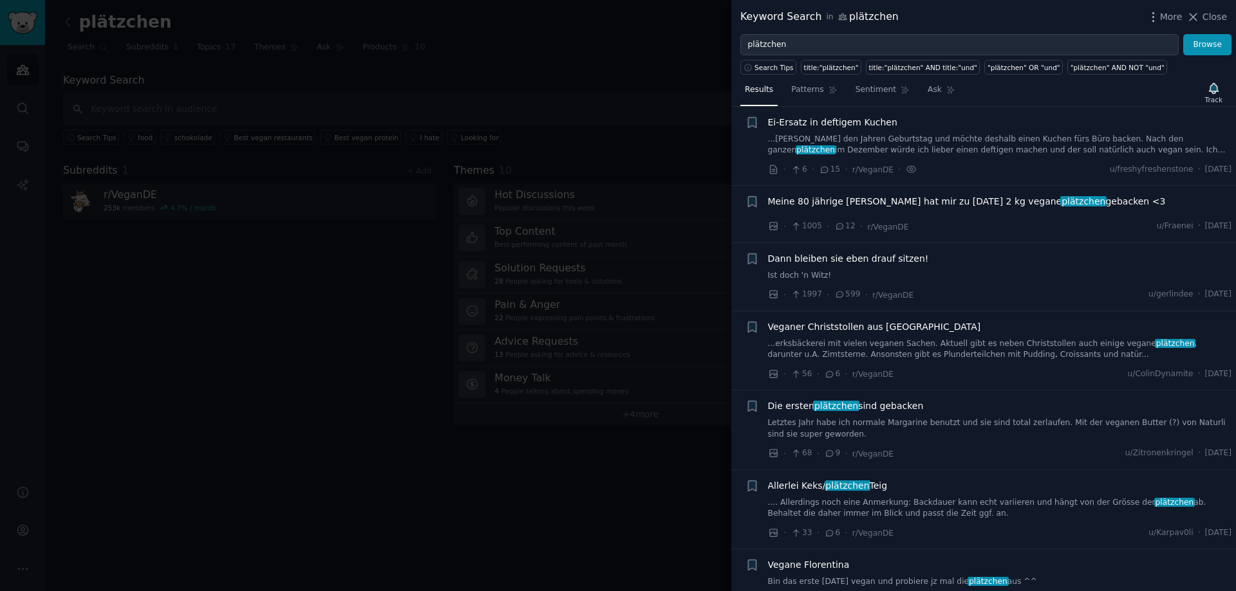
click at [827, 126] on span "Ei-Ersatz in deftigem Kuchen" at bounding box center [832, 123] width 129 height 14
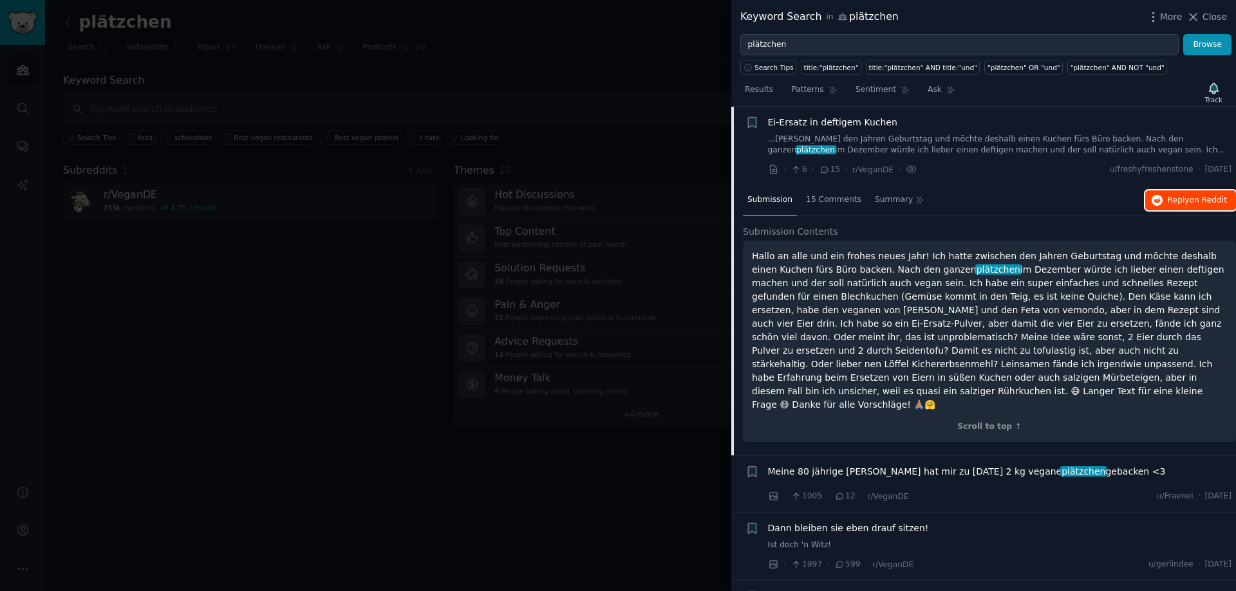
click at [1174, 200] on span "Reply on Reddit" at bounding box center [1197, 201] width 59 height 12
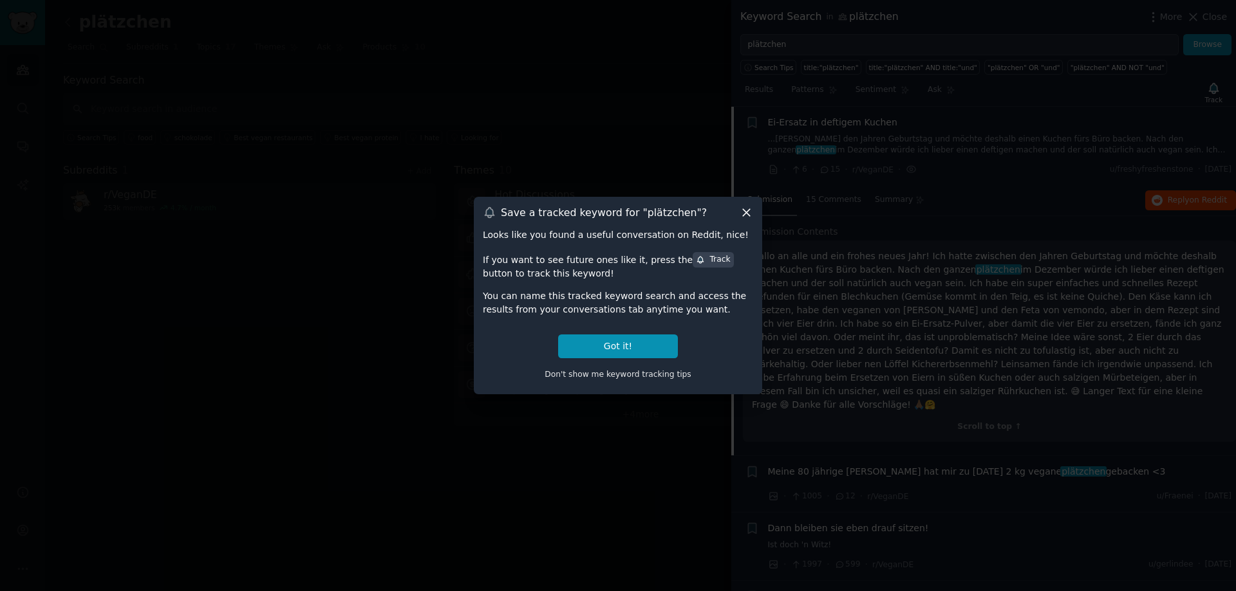
click at [739, 216] on div "Save a tracked keyword for " plätzchen "?" at bounding box center [618, 213] width 270 height 14
click at [744, 210] on icon at bounding box center [747, 213] width 14 height 14
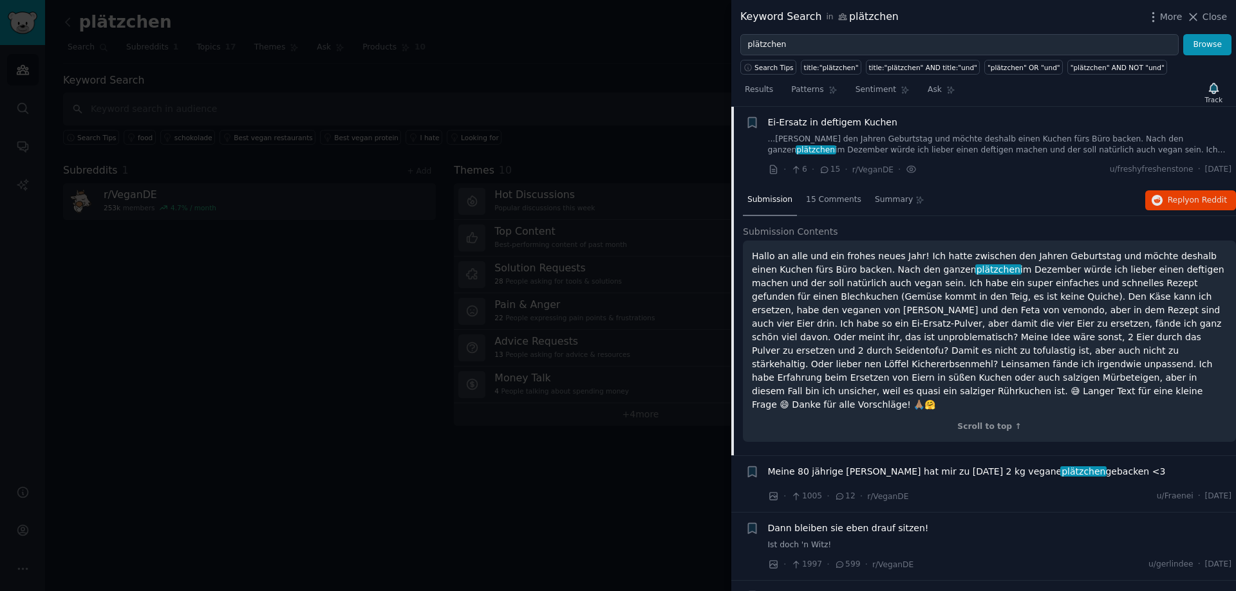
click at [945, 119] on div "Ei-Ersatz in deftigem Kuchen" at bounding box center [1000, 123] width 464 height 14
click at [1160, 15] on icon "button" at bounding box center [1153, 17] width 14 height 14
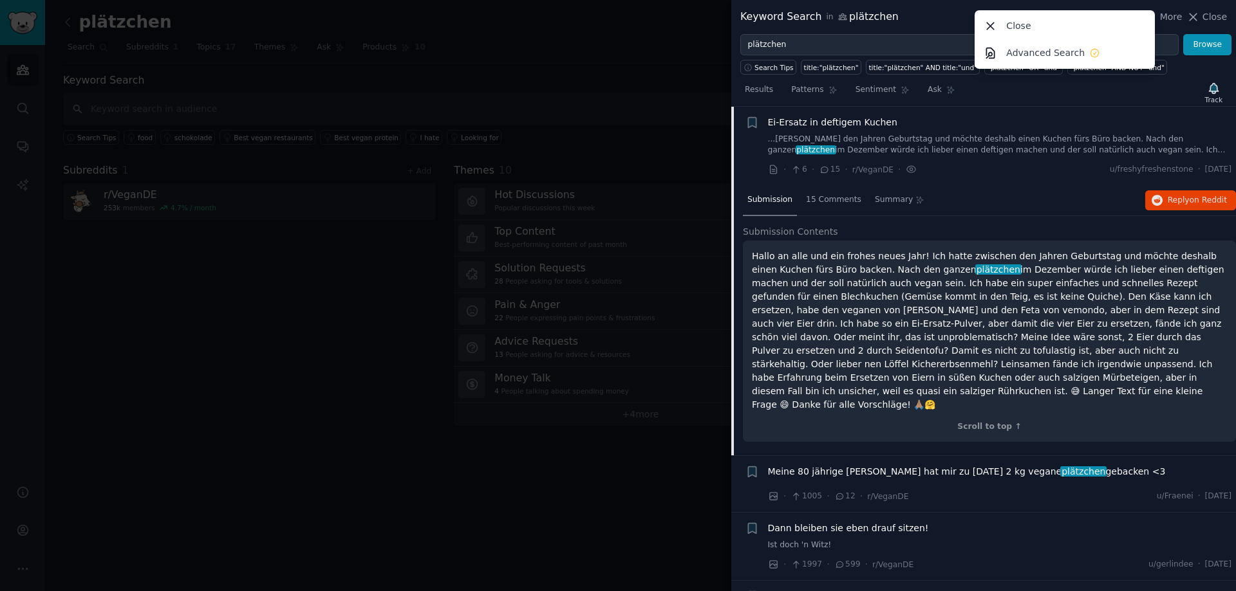
click at [1140, 93] on div "Results Patterns Sentiment Ask Track" at bounding box center [983, 93] width 505 height 28
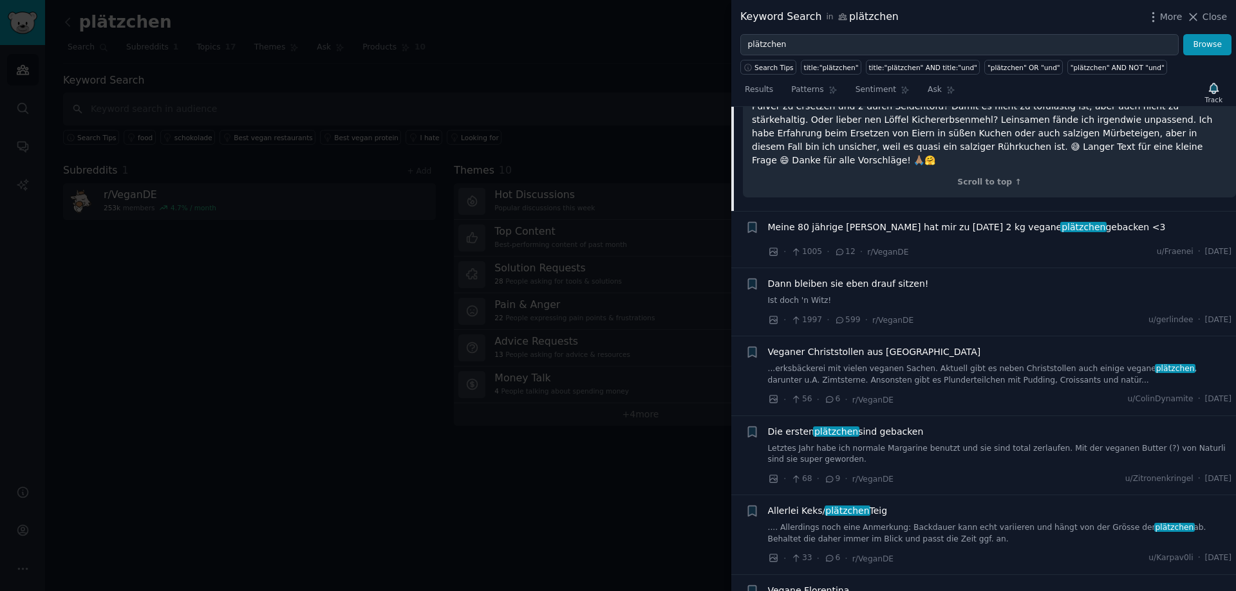
scroll to position [374, 0]
